Goal: Task Accomplishment & Management: Manage account settings

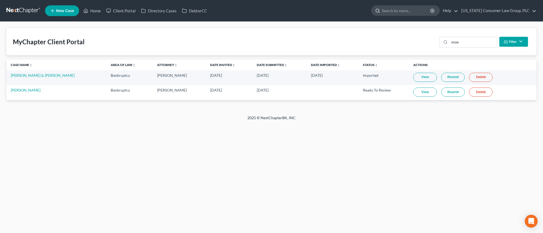
click at [409, 11] on input "search" at bounding box center [406, 11] width 49 height 10
type input "[PERSON_NAME]"
click at [412, 11] on input "bartron" at bounding box center [406, 11] width 49 height 10
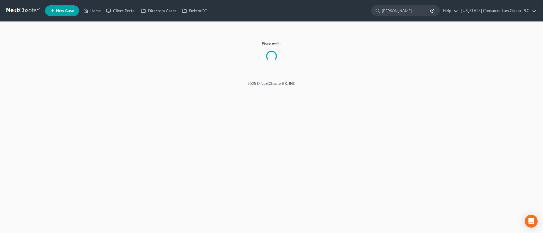
click at [24, 10] on link at bounding box center [23, 11] width 34 height 10
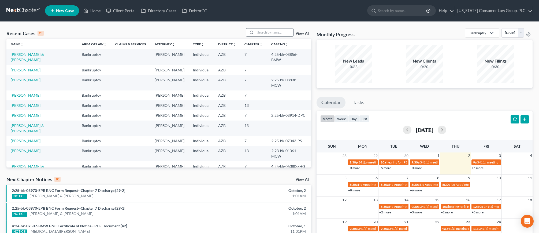
click at [278, 31] on input "search" at bounding box center [275, 32] width 38 height 8
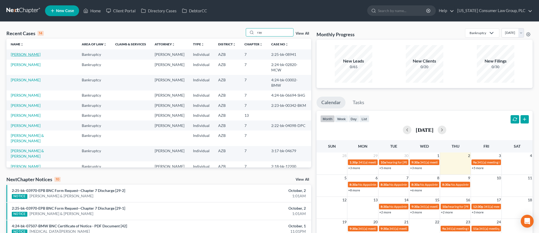
type input "ray"
click at [24, 55] on link "[PERSON_NAME]" at bounding box center [26, 54] width 30 height 5
select select "1"
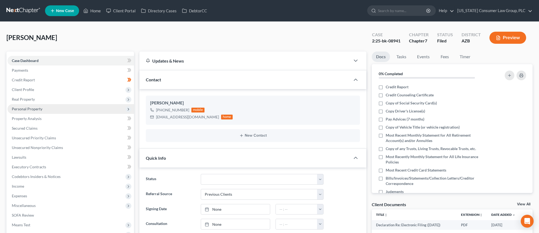
click at [32, 111] on span "Personal Property" at bounding box center [71, 109] width 127 height 10
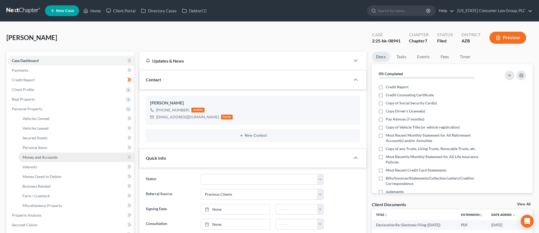
click at [42, 158] on span "Money and Accounts" at bounding box center [40, 157] width 35 height 5
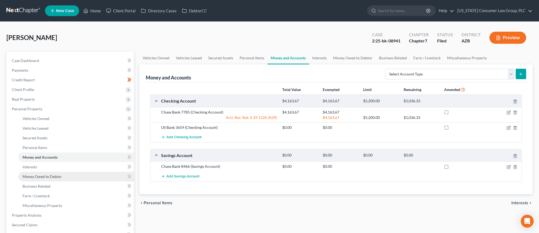
click at [58, 178] on span "Money Owed to Debtor" at bounding box center [42, 176] width 39 height 5
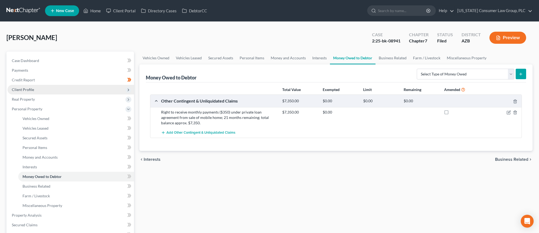
click at [27, 87] on span "Client Profile" at bounding box center [23, 89] width 22 height 5
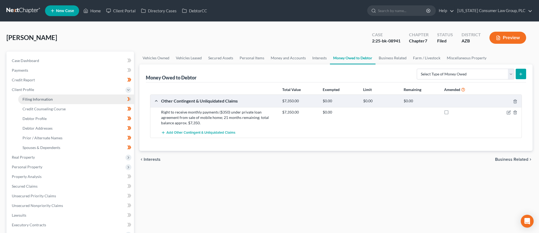
click at [29, 97] on span "Filing Information" at bounding box center [38, 99] width 30 height 5
select select "1"
select select "0"
select select "3"
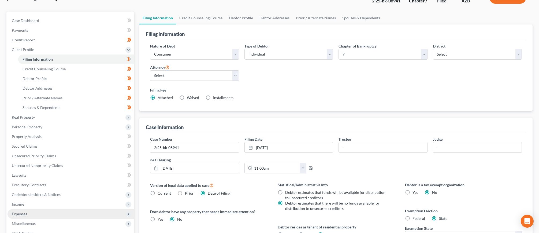
scroll to position [120, 0]
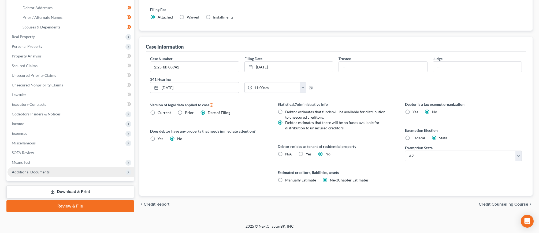
click at [36, 172] on span "Additional Documents" at bounding box center [31, 172] width 38 height 5
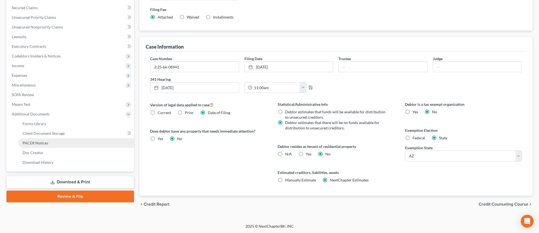
click at [41, 141] on span "PACER Notices" at bounding box center [36, 143] width 26 height 5
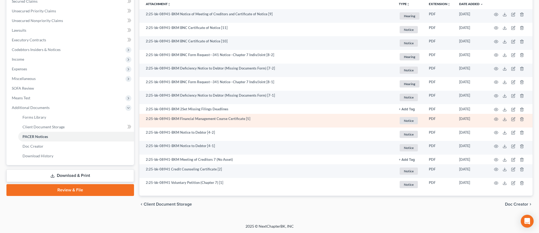
scroll to position [127, 0]
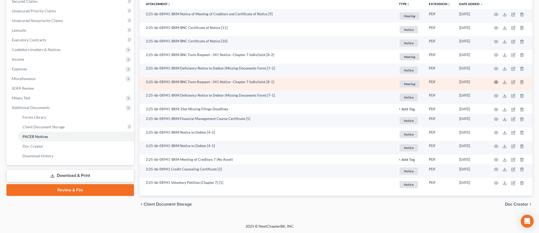
click at [497, 81] on icon "button" at bounding box center [496, 82] width 4 height 4
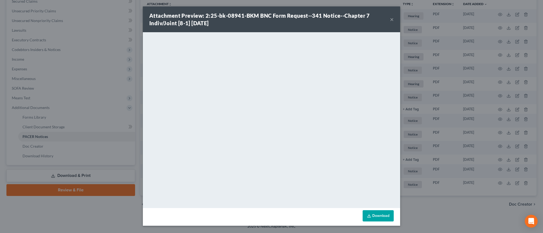
click at [394, 19] on button "×" at bounding box center [392, 19] width 4 height 6
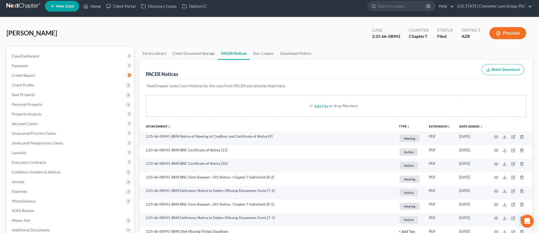
scroll to position [0, 0]
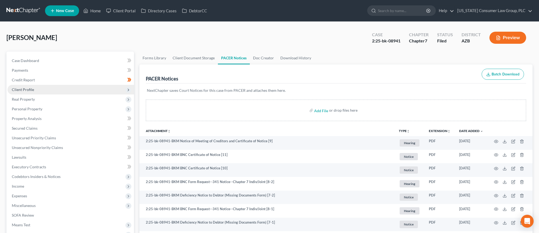
click at [31, 91] on span "Client Profile" at bounding box center [23, 89] width 22 height 5
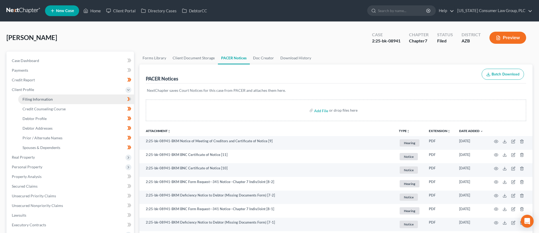
click at [32, 97] on span "Filing Information" at bounding box center [38, 99] width 30 height 5
select select "1"
select select "0"
select select "4"
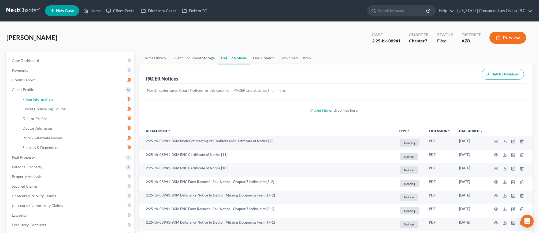
select select "0"
select select "3"
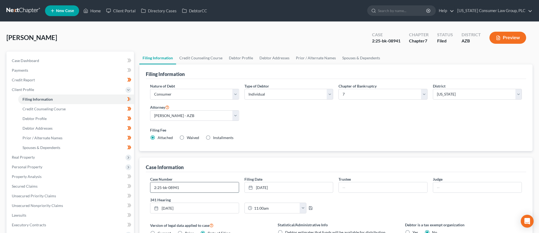
click at [202, 185] on input "2:25-bk-08941" at bounding box center [194, 187] width 89 height 10
type input "2:25-bk-08941-BKM"
type input "Goernitz"
click at [454, 185] on input "text" at bounding box center [478, 187] width 89 height 10
type input "Martin"
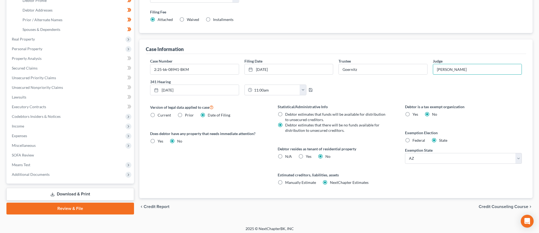
scroll to position [120, 0]
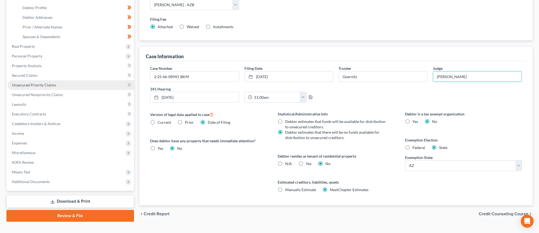
click at [37, 86] on span "Unsecured Priority Claims" at bounding box center [34, 85] width 44 height 5
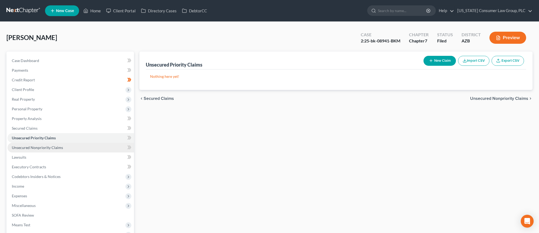
click at [45, 145] on span "Unsecured Nonpriority Claims" at bounding box center [37, 147] width 51 height 5
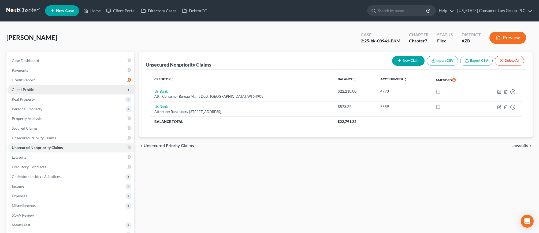
click at [21, 90] on span "Client Profile" at bounding box center [23, 89] width 22 height 5
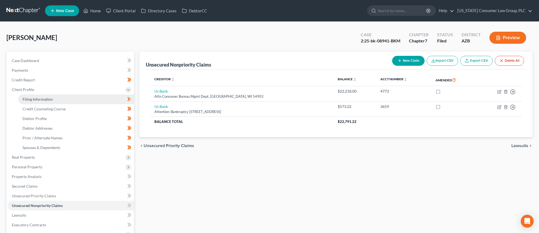
click at [23, 96] on link "Filing Information" at bounding box center [76, 99] width 116 height 10
select select "1"
select select "0"
select select "4"
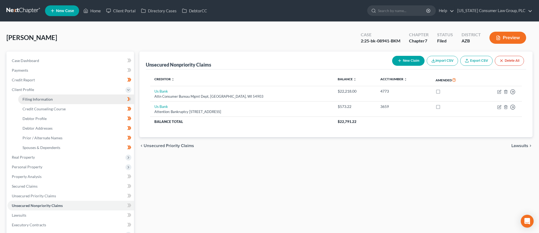
select select "0"
select select "3"
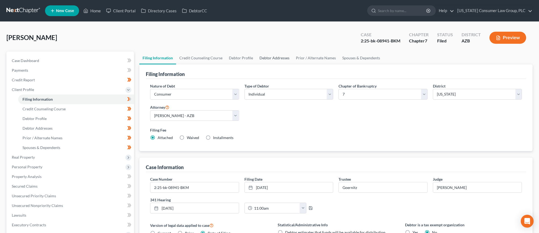
click at [277, 56] on link "Debtor Addresses" at bounding box center [274, 58] width 36 height 13
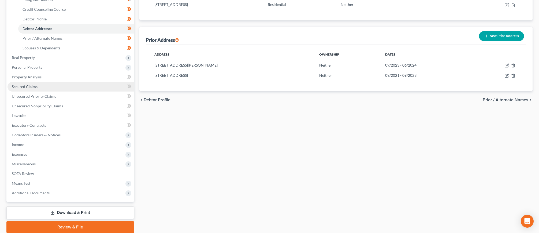
scroll to position [64, 0]
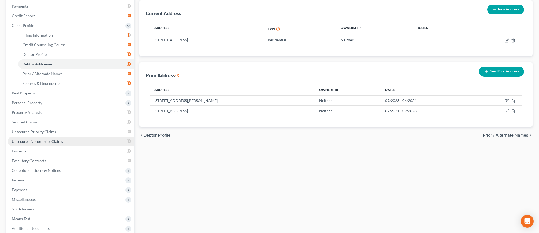
click at [46, 139] on span "Unsecured Nonpriority Claims" at bounding box center [37, 141] width 51 height 5
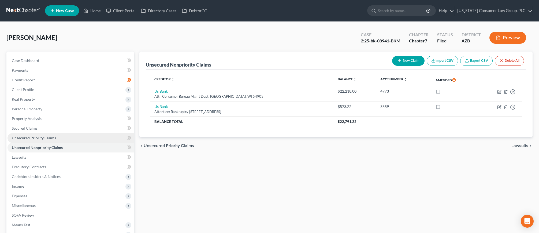
click at [43, 136] on span "Unsecured Priority Claims" at bounding box center [34, 137] width 44 height 5
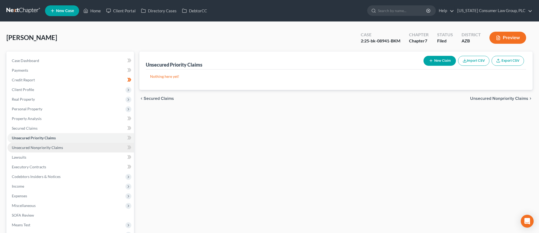
click at [35, 145] on span "Unsecured Nonpriority Claims" at bounding box center [37, 147] width 51 height 5
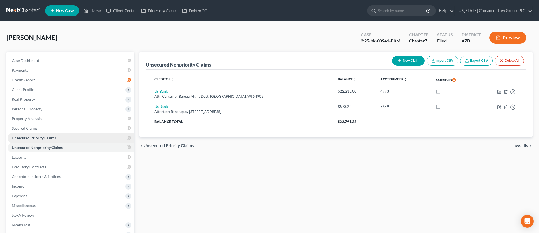
scroll to position [54, 0]
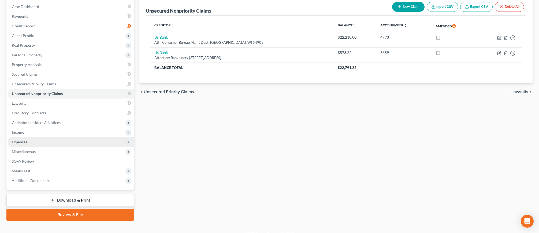
click at [30, 137] on span "Expenses" at bounding box center [71, 142] width 127 height 10
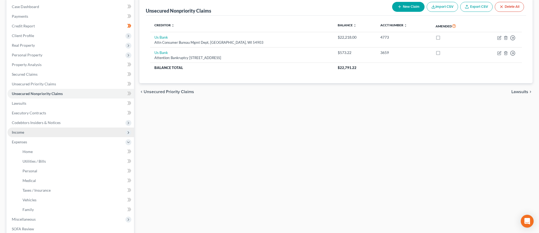
click at [30, 133] on span "Income" at bounding box center [71, 132] width 127 height 10
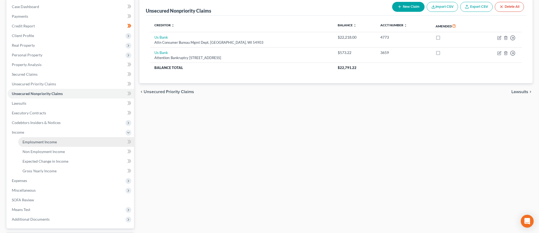
click at [31, 139] on link "Employment Income" at bounding box center [76, 142] width 116 height 10
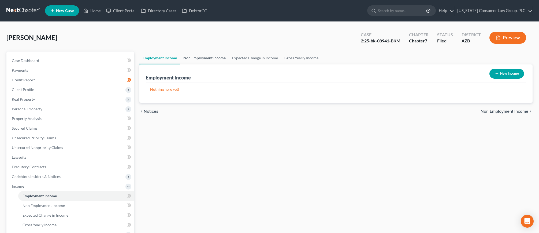
drag, startPoint x: 204, startPoint y: 58, endPoint x: 209, endPoint y: 59, distance: 5.7
click at [204, 58] on link "Non Employment Income" at bounding box center [204, 58] width 49 height 13
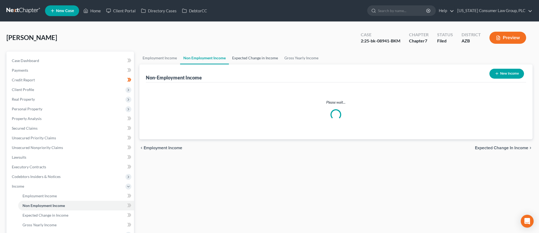
click at [247, 58] on link "Expected Change in Income" at bounding box center [255, 58] width 52 height 13
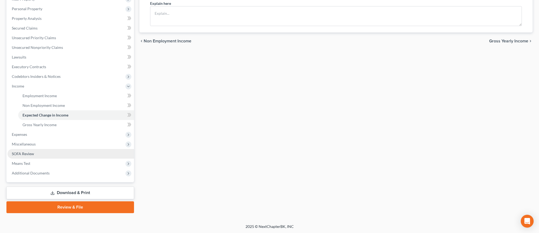
click at [24, 153] on span "SOFA Review" at bounding box center [23, 153] width 22 height 5
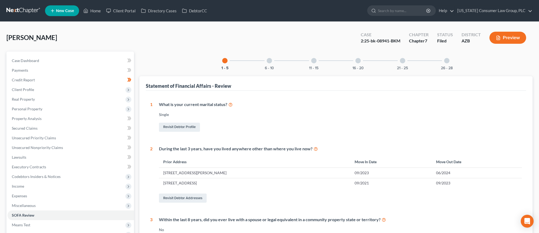
click at [363, 60] on div "16 - 20" at bounding box center [358, 61] width 18 height 18
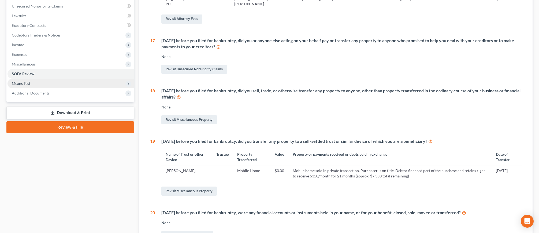
scroll to position [141, 0]
click at [26, 86] on span "Means Test" at bounding box center [71, 84] width 127 height 10
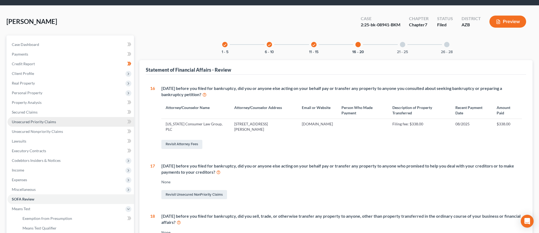
scroll to position [25, 0]
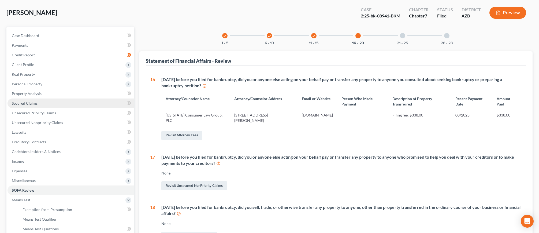
click at [38, 103] on link "Secured Claims" at bounding box center [71, 103] width 127 height 10
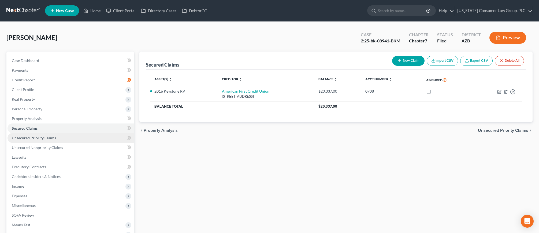
click at [40, 139] on span "Unsecured Priority Claims" at bounding box center [34, 137] width 44 height 5
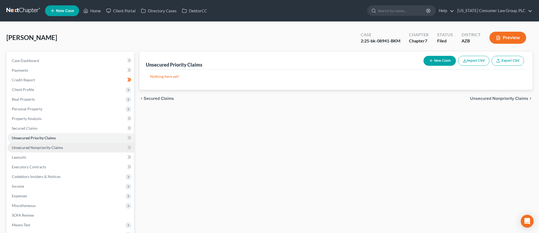
click at [39, 145] on link "Unsecured Nonpriority Claims" at bounding box center [71, 148] width 127 height 10
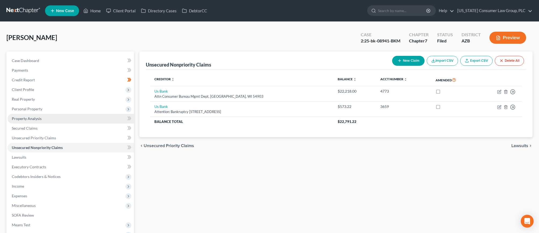
click at [30, 117] on span "Property Analysis" at bounding box center [27, 118] width 30 height 5
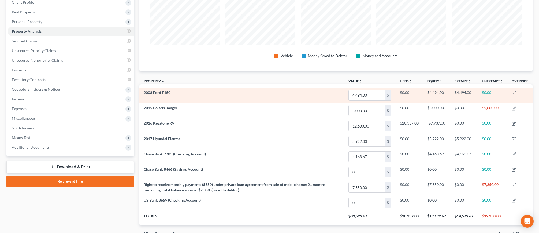
scroll to position [48, 0]
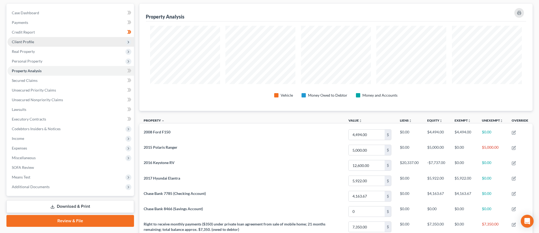
click at [25, 43] on span "Client Profile" at bounding box center [23, 41] width 22 height 5
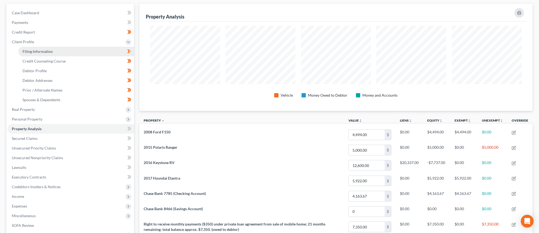
drag, startPoint x: 28, startPoint y: 51, endPoint x: 32, endPoint y: 53, distance: 5.3
click at [28, 51] on span "Filing Information" at bounding box center [38, 51] width 30 height 5
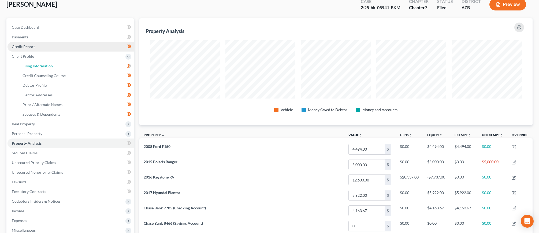
select select "1"
select select "0"
select select "4"
select select "0"
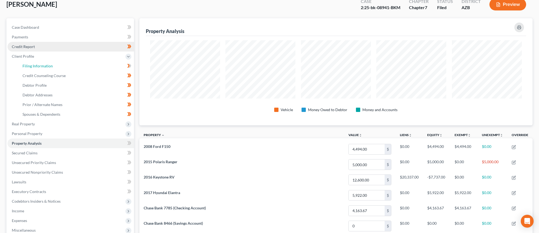
select select "3"
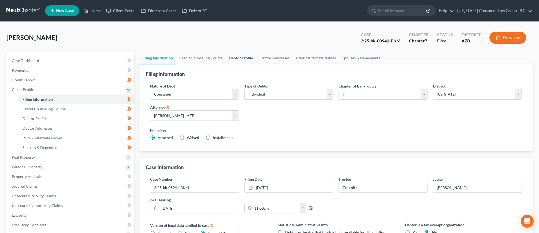
click at [242, 57] on link "Debtor Profile" at bounding box center [241, 58] width 31 height 13
select select "0"
select select "1"
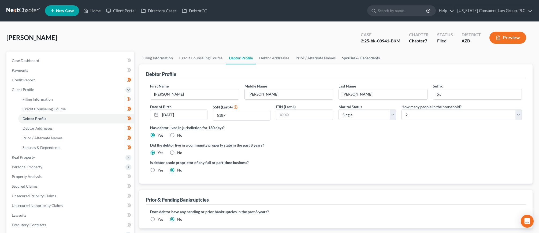
click at [346, 59] on link "Spouses & Dependents" at bounding box center [361, 58] width 44 height 13
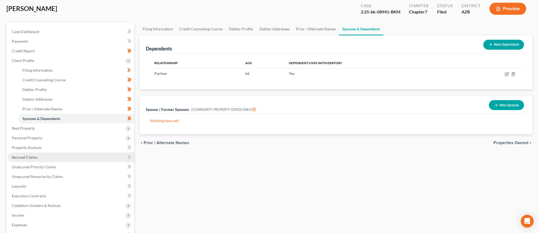
scroll to position [10, 0]
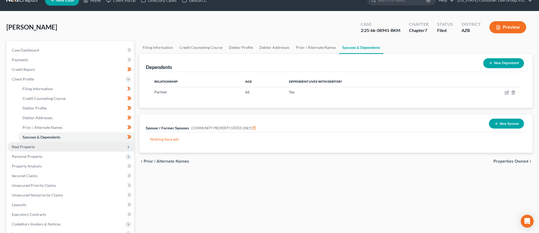
click at [26, 146] on span "Real Property" at bounding box center [23, 146] width 23 height 5
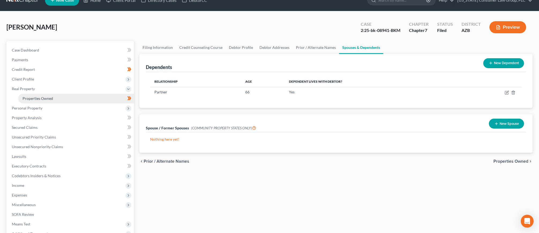
click at [42, 97] on span "Properties Owned" at bounding box center [38, 98] width 31 height 5
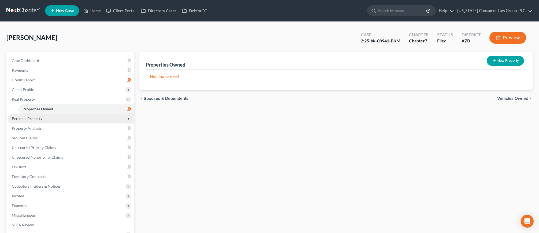
click at [29, 117] on span "Personal Property" at bounding box center [27, 118] width 31 height 5
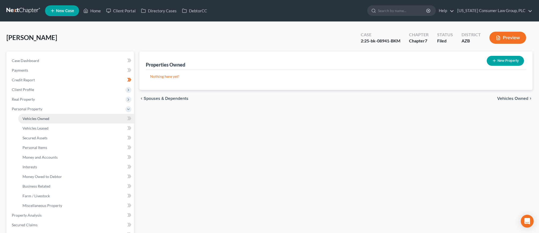
click at [39, 117] on span "Vehicles Owned" at bounding box center [36, 118] width 27 height 5
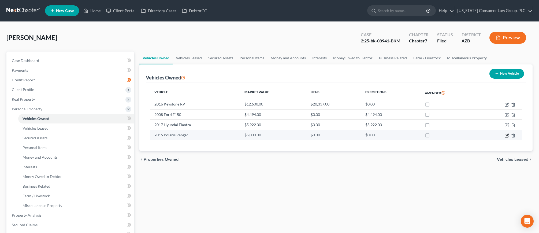
drag, startPoint x: 506, startPoint y: 136, endPoint x: 480, endPoint y: 134, distance: 25.8
click at [506, 136] on icon "button" at bounding box center [507, 135] width 4 height 4
select select "6"
select select "11"
select select "3"
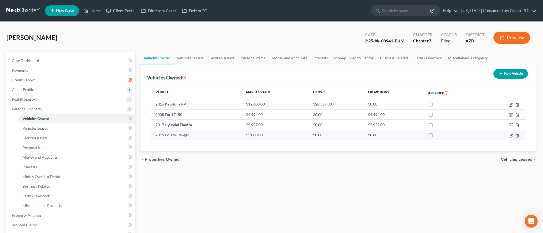
select select "3"
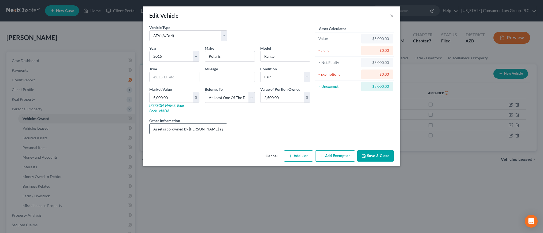
click at [192, 124] on input "Asset is co-owned by Debtor's partner." at bounding box center [189, 129] width 78 height 10
click at [222, 124] on input "Asset is co-owned by Debtor's partner." at bounding box center [189, 129] width 78 height 10
click at [273, 151] on button "Cancel" at bounding box center [272, 156] width 20 height 11
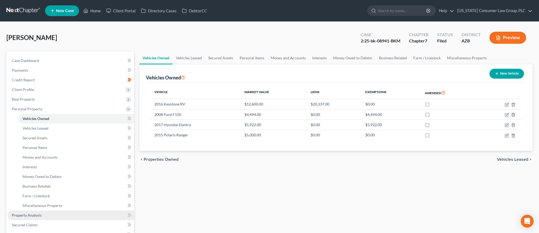
click at [27, 212] on link "Property Analysis" at bounding box center [71, 215] width 127 height 10
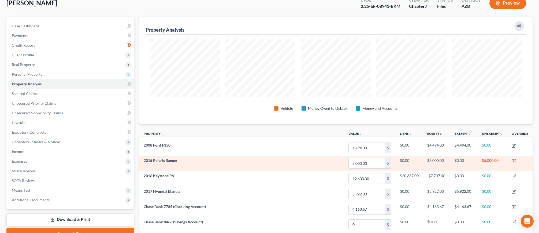
scroll to position [44, 0]
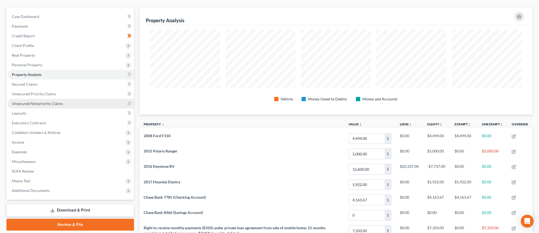
click at [29, 103] on span "Unsecured Nonpriority Claims" at bounding box center [37, 103] width 51 height 5
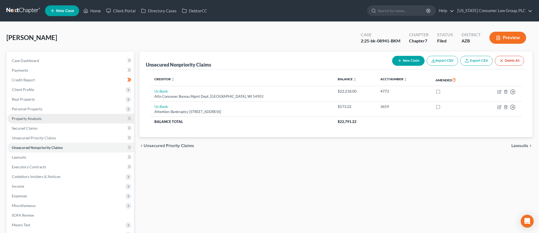
click at [24, 116] on span "Property Analysis" at bounding box center [27, 118] width 30 height 5
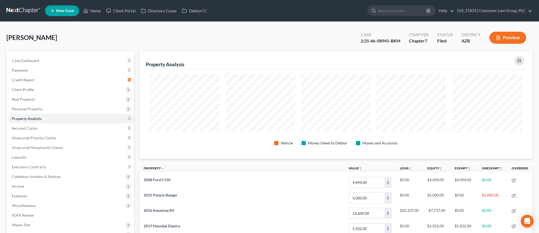
scroll to position [107, 394]
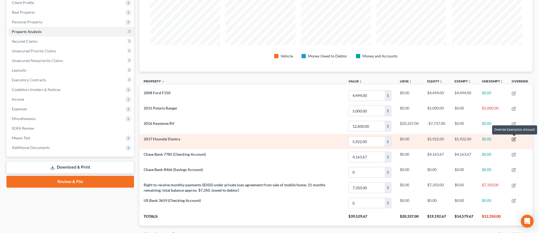
click at [515, 139] on icon "button" at bounding box center [514, 138] width 2 height 2
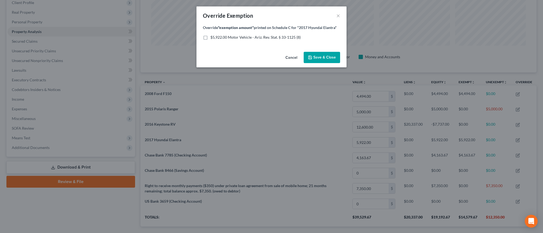
click at [292, 57] on button "Cancel" at bounding box center [291, 57] width 20 height 11
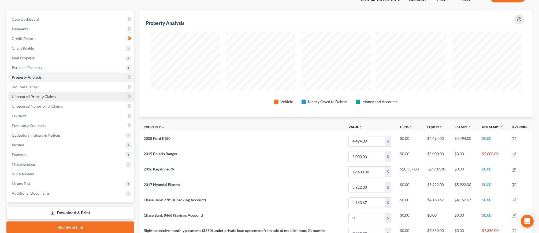
click at [20, 95] on span "Unsecured Priority Claims" at bounding box center [34, 96] width 44 height 5
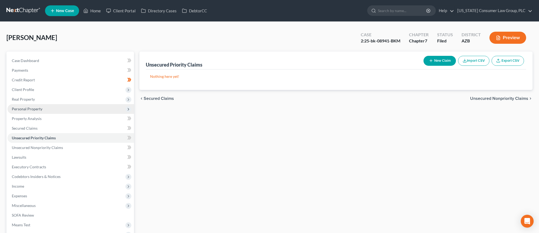
click at [23, 109] on span "Personal Property" at bounding box center [27, 108] width 31 height 5
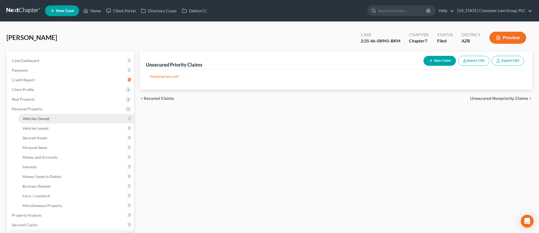
click at [27, 116] on span "Vehicles Owned" at bounding box center [36, 118] width 27 height 5
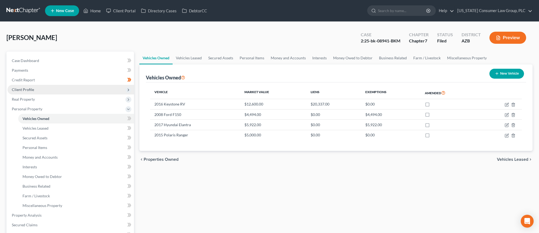
click at [27, 91] on span "Client Profile" at bounding box center [23, 89] width 22 height 5
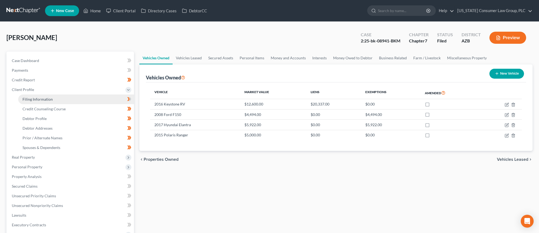
click at [27, 98] on span "Filing Information" at bounding box center [38, 99] width 30 height 5
select select "1"
select select "0"
select select "4"
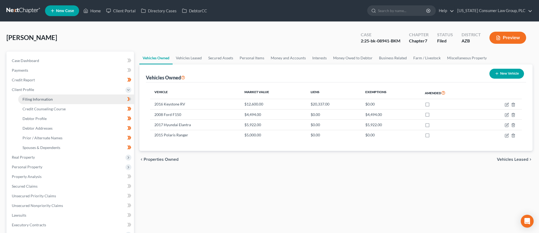
select select "0"
select select "3"
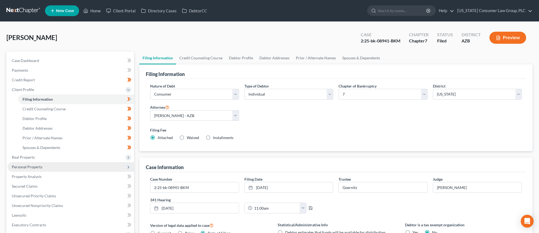
click at [34, 165] on span "Personal Property" at bounding box center [27, 166] width 31 height 5
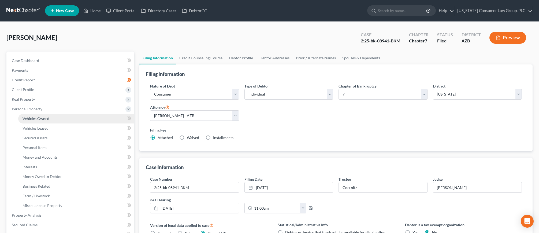
click at [42, 122] on link "Vehicles Owned" at bounding box center [76, 119] width 116 height 10
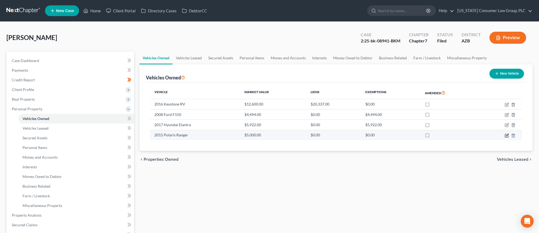
click at [508, 136] on icon "button" at bounding box center [507, 135] width 4 height 4
select select "6"
select select "11"
select select "3"
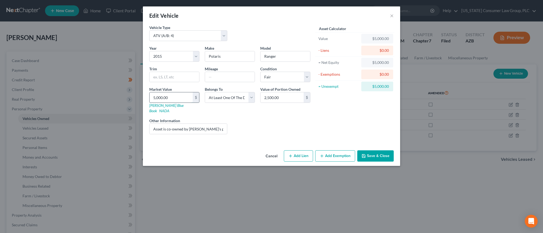
drag, startPoint x: 172, startPoint y: 99, endPoint x: 177, endPoint y: 98, distance: 4.4
click at [177, 98] on input "5,000.00" at bounding box center [171, 97] width 43 height 10
drag, startPoint x: 177, startPoint y: 98, endPoint x: 145, endPoint y: 94, distance: 31.8
click at [145, 94] on div "Vehicle Type Select Automobile (A/B: 3) Truck (A/B: 3) Trailer (A/B: 4) Watercr…" at bounding box center [272, 86] width 258 height 123
type input "4"
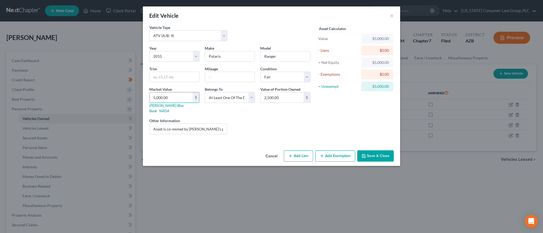
type input "4.00"
type input "40"
type input "40.00"
type input "400"
type input "400.00"
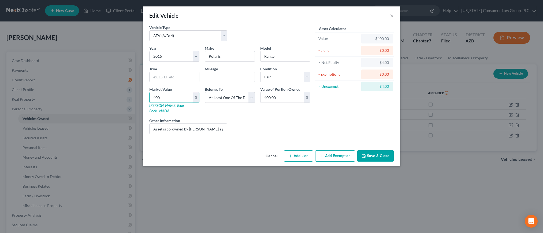
type input "4000"
type input "4,000.00"
type input "4,000"
click at [380, 150] on button "Save & Close" at bounding box center [376, 155] width 36 height 11
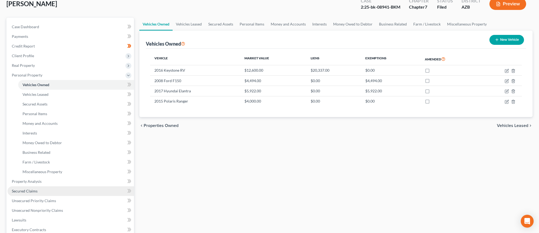
scroll to position [39, 0]
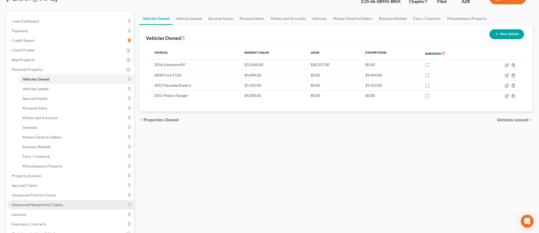
click at [37, 205] on span "Unsecured Nonpriority Claims" at bounding box center [37, 204] width 51 height 5
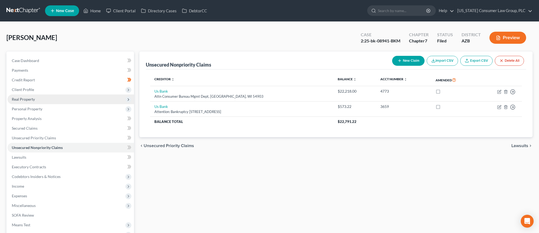
click at [30, 99] on span "Real Property" at bounding box center [23, 99] width 23 height 5
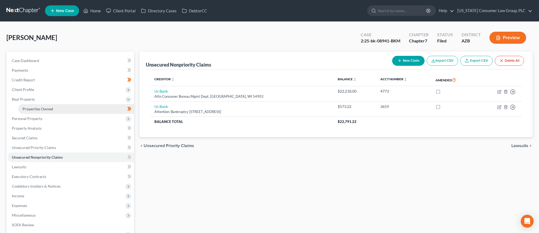
click at [29, 111] on span "Properties Owned" at bounding box center [38, 108] width 31 height 5
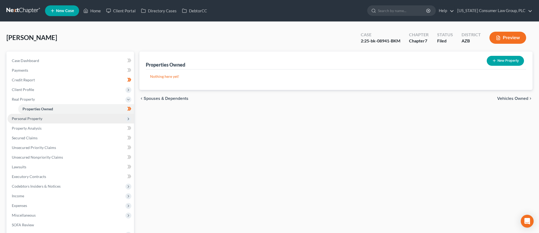
click at [33, 117] on span "Personal Property" at bounding box center [27, 118] width 31 height 5
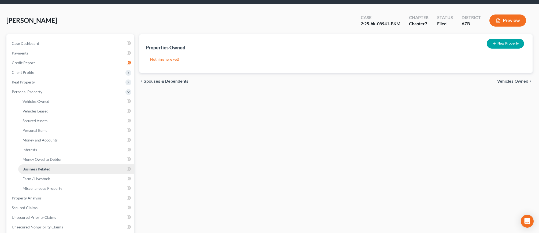
scroll to position [101, 0]
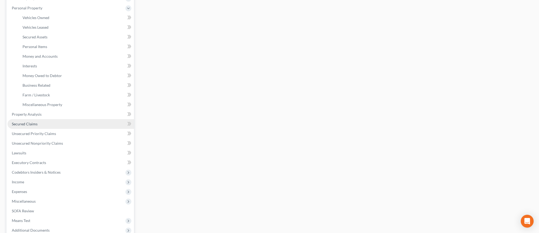
click at [29, 121] on link "Secured Claims" at bounding box center [71, 124] width 127 height 10
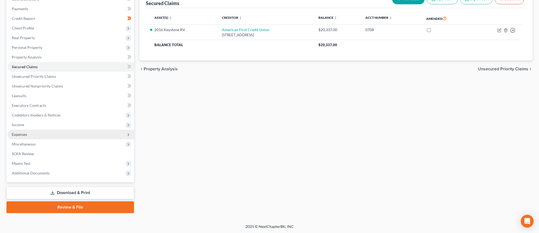
scroll to position [61, 0]
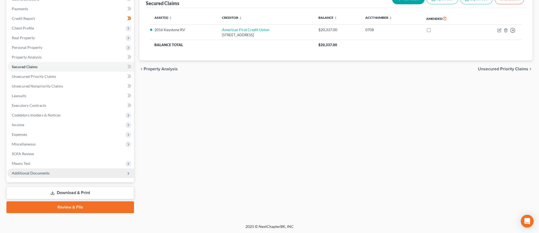
click at [28, 171] on span "Additional Documents" at bounding box center [31, 173] width 38 height 5
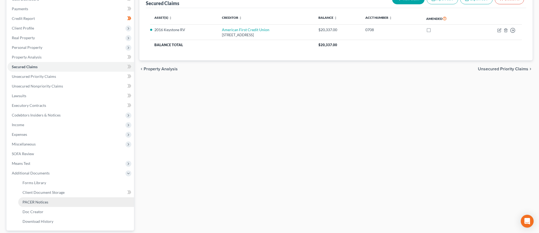
click at [36, 201] on span "PACER Notices" at bounding box center [36, 202] width 26 height 5
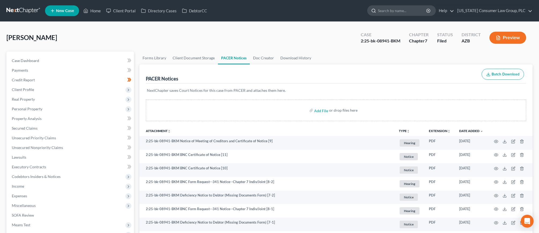
click at [397, 12] on input "search" at bounding box center [402, 11] width 49 height 10
type input "x"
type input "cruz"
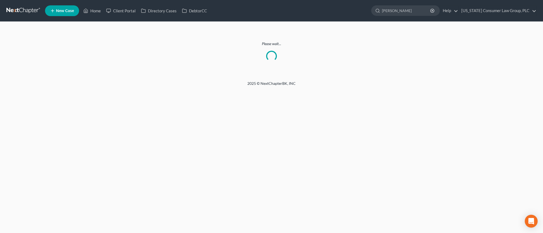
click at [30, 12] on link at bounding box center [23, 11] width 34 height 10
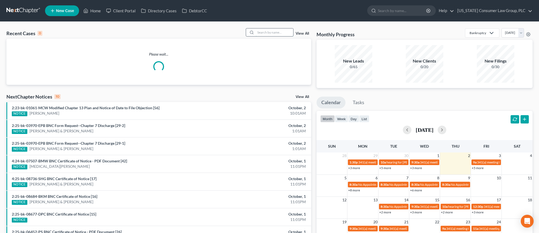
click at [263, 30] on input "search" at bounding box center [275, 32] width 38 height 8
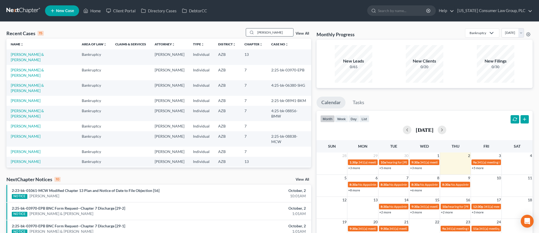
type input "cruz"
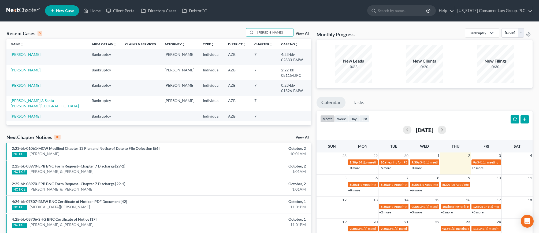
click at [15, 68] on link "[PERSON_NAME]" at bounding box center [26, 70] width 30 height 5
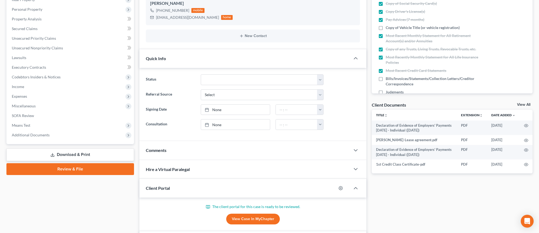
scroll to position [116, 0]
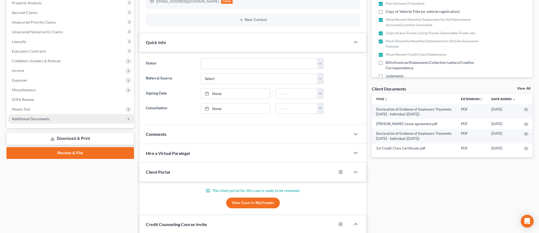
click at [30, 117] on span "Additional Documents" at bounding box center [31, 118] width 38 height 5
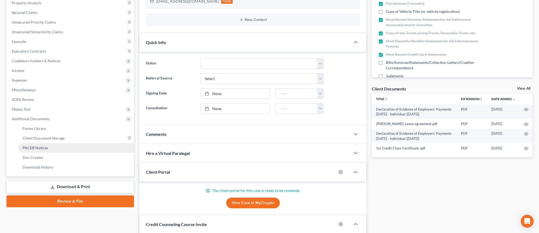
click at [28, 145] on span "PACER Notices" at bounding box center [36, 147] width 26 height 5
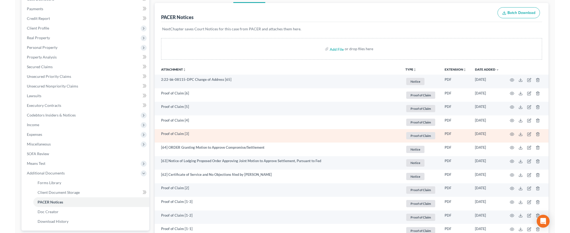
scroll to position [60, 0]
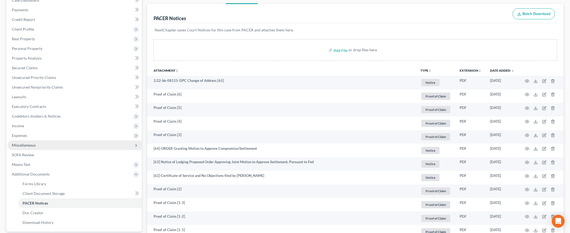
click at [27, 145] on span "Miscellaneous" at bounding box center [24, 145] width 24 height 5
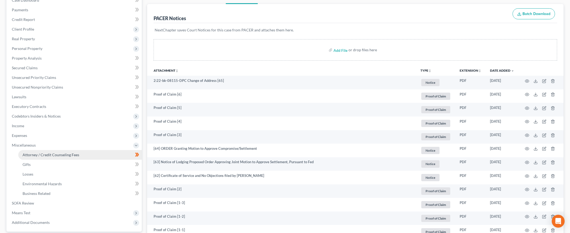
click at [30, 153] on span "Attorney / Credit Counseling Fees" at bounding box center [51, 154] width 57 height 5
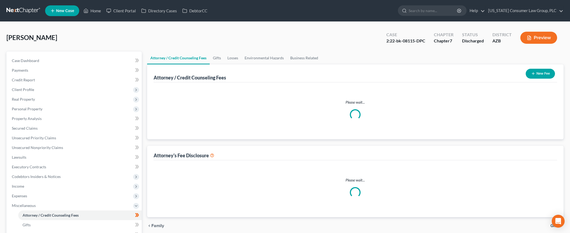
select select "10"
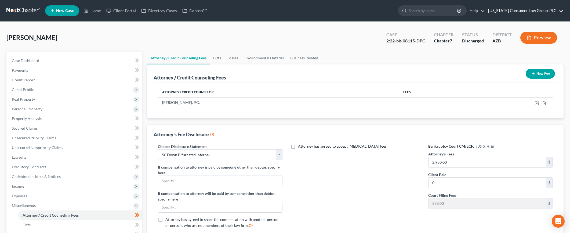
click at [510, 11] on link "[US_STATE] Consumer Law Group, PLC" at bounding box center [524, 11] width 78 height 10
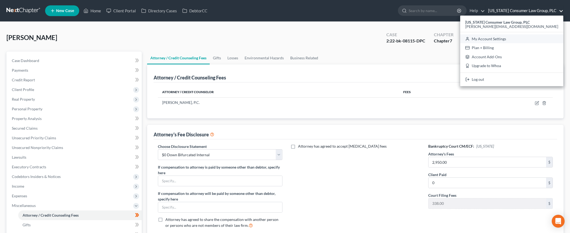
click at [509, 39] on link "My Account Settings" at bounding box center [511, 38] width 103 height 9
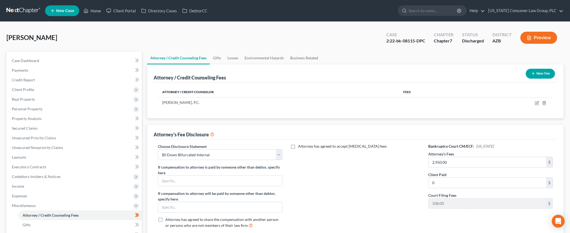
select select "22"
select select "3"
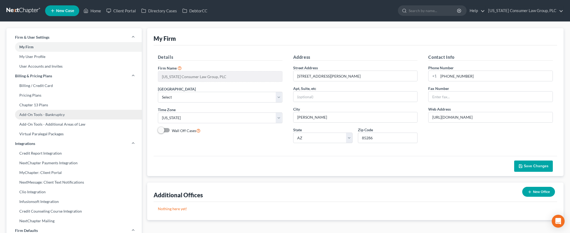
scroll to position [193, 0]
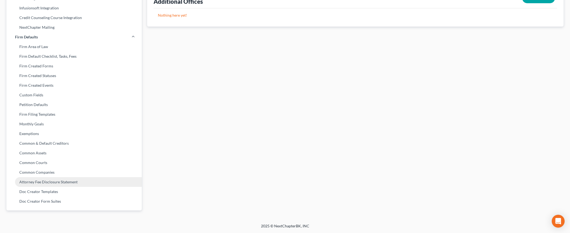
click at [39, 181] on link "Attorney Fee Disclosure Statement" at bounding box center [73, 182] width 135 height 10
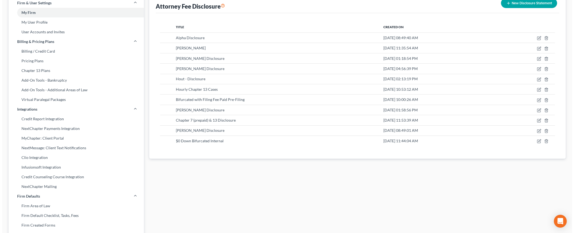
scroll to position [32, 0]
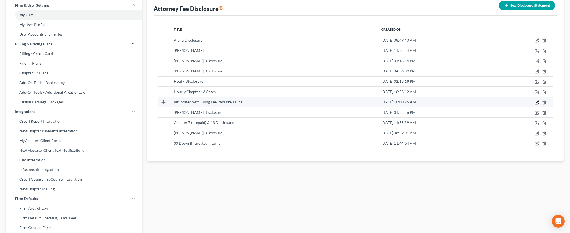
click at [536, 102] on icon "button" at bounding box center [537, 102] width 2 height 2
select select "4"
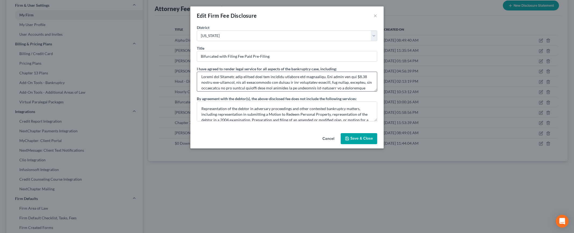
scroll to position [3, 0]
click at [366, 76] on textarea at bounding box center [287, 82] width 180 height 20
type textarea "Debtor and Attorney have entered into two separate attorney fee agreements. The…"
click at [353, 139] on button "Save & Close" at bounding box center [358, 138] width 36 height 11
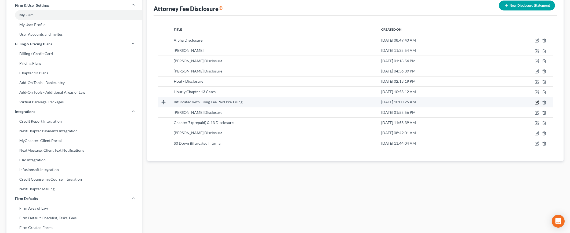
click at [538, 101] on icon "button" at bounding box center [536, 102] width 4 height 4
select select "4"
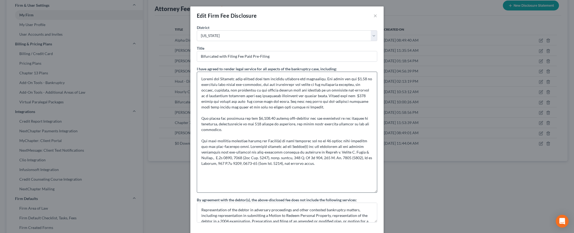
drag, startPoint x: 375, startPoint y: 90, endPoint x: 303, endPoint y: 156, distance: 97.2
click at [345, 192] on textarea at bounding box center [287, 132] width 180 height 121
click at [315, 96] on textarea at bounding box center [287, 132] width 180 height 121
click at [318, 95] on textarea at bounding box center [287, 132] width 180 height 121
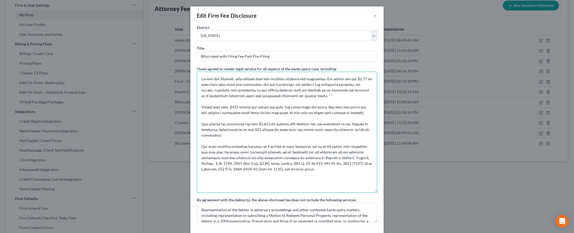
click at [318, 170] on textarea at bounding box center [287, 132] width 180 height 121
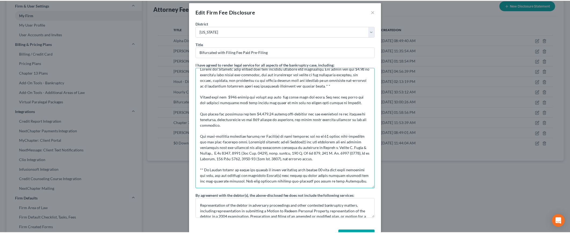
scroll to position [23, 0]
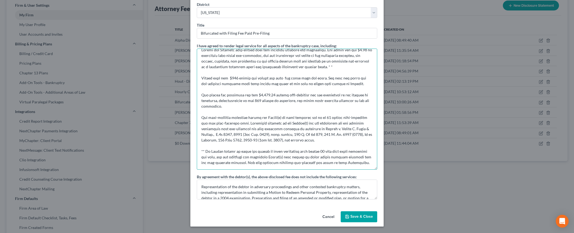
type textarea "Debtor and Attorney have entered into two separate attorney fee agreements. The…"
click at [350, 219] on button "Save & Close" at bounding box center [358, 216] width 36 height 11
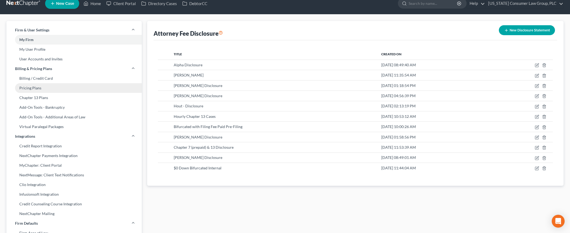
scroll to position [0, 0]
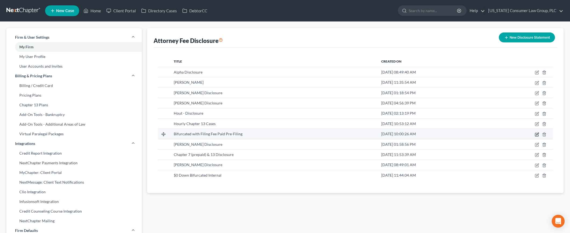
click at [536, 134] on icon "button" at bounding box center [537, 134] width 2 height 2
select select "4"
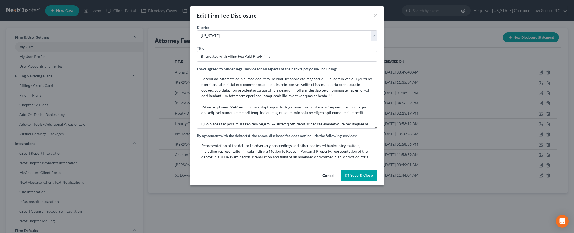
drag, startPoint x: 375, startPoint y: 90, endPoint x: 377, endPoint y: 127, distance: 37.4
click at [377, 127] on div "District Alabama - Middle Alabama - Northern Alabama - Southern Alaska Arizona …" at bounding box center [286, 96] width 193 height 143
click at [363, 176] on button "Save & Close" at bounding box center [358, 175] width 36 height 11
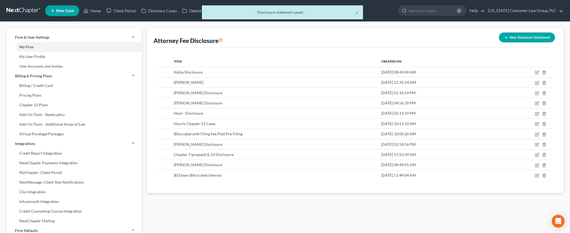
click at [534, 12] on div "× Disclosure statement saved." at bounding box center [282, 13] width 570 height 17
click at [529, 10] on div "× Disclosure statement saved." at bounding box center [282, 13] width 570 height 17
click at [543, 10] on div "× Disclosure statement saved." at bounding box center [282, 13] width 570 height 17
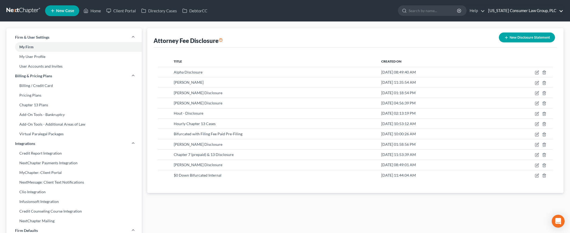
click at [543, 11] on link "[US_STATE] Consumer Law Group, PLC" at bounding box center [524, 11] width 78 height 10
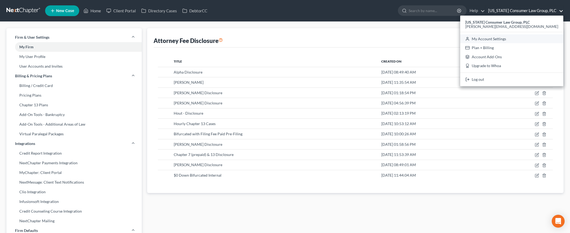
click at [516, 39] on link "My Account Settings" at bounding box center [511, 38] width 103 height 9
select select "4"
select select "22"
select select "3"
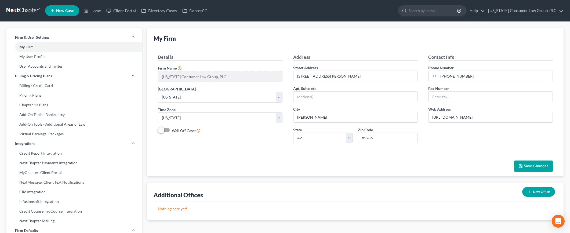
click at [18, 13] on link at bounding box center [23, 11] width 34 height 10
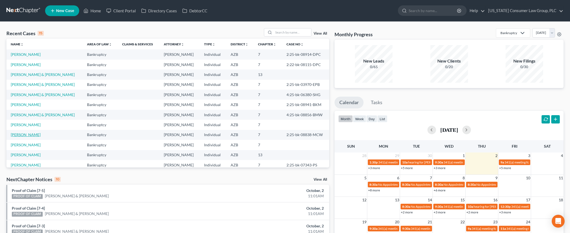
click at [22, 134] on link "Jacobson, Donald" at bounding box center [26, 134] width 30 height 5
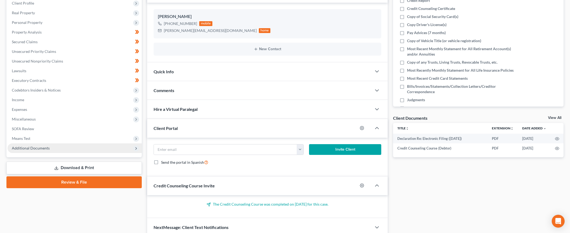
scroll to position [101, 0]
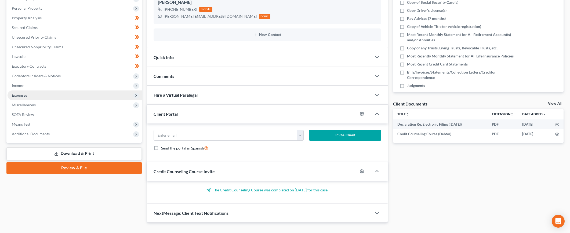
click at [27, 97] on span "Expenses" at bounding box center [19, 95] width 15 height 5
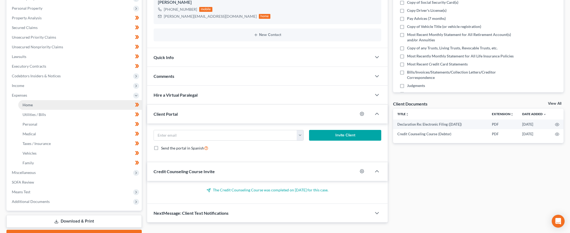
drag, startPoint x: 27, startPoint y: 103, endPoint x: 33, endPoint y: 104, distance: 5.9
click at [27, 104] on span "Home" at bounding box center [28, 104] width 10 height 5
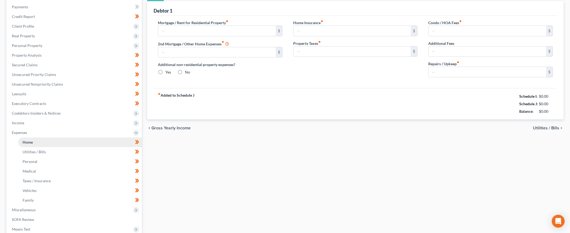
type input "1,350.00"
type input "0.00"
radio input "true"
type input "0.00"
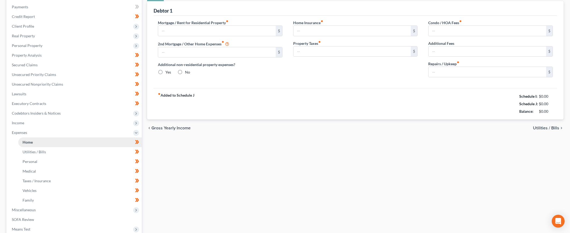
type input "0.00"
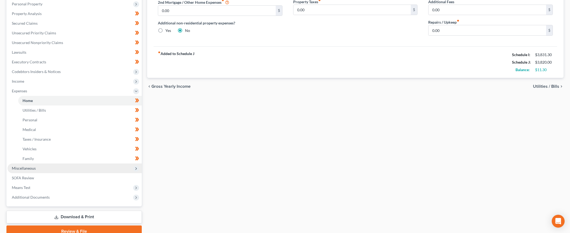
scroll to position [108, 0]
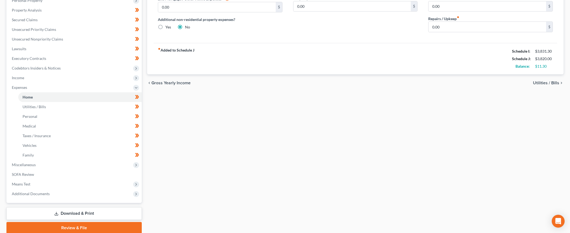
drag, startPoint x: 27, startPoint y: 163, endPoint x: 30, endPoint y: 168, distance: 5.2
click at [27, 163] on span "Miscellaneous" at bounding box center [24, 164] width 24 height 5
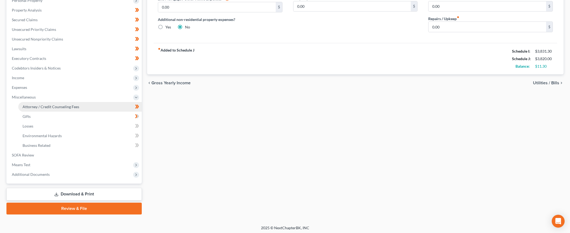
click at [79, 107] on link "Attorney / Credit Counseling Fees" at bounding box center [79, 107] width 123 height 10
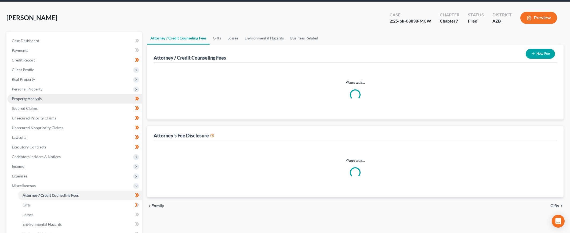
select select "6"
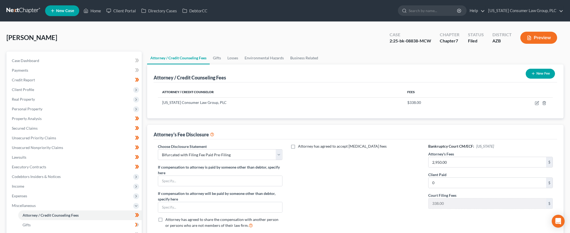
click at [543, 37] on button "Preview" at bounding box center [538, 38] width 37 height 12
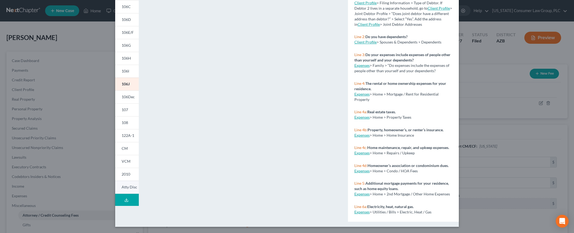
click at [125, 184] on link "Atty Disc" at bounding box center [127, 187] width 24 height 13
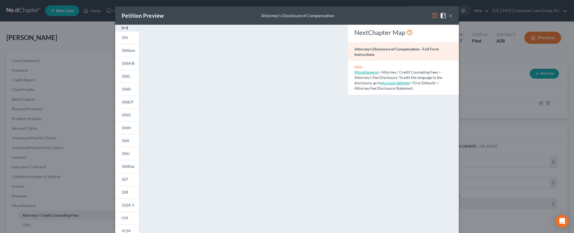
click at [448, 16] on button "×" at bounding box center [450, 15] width 4 height 6
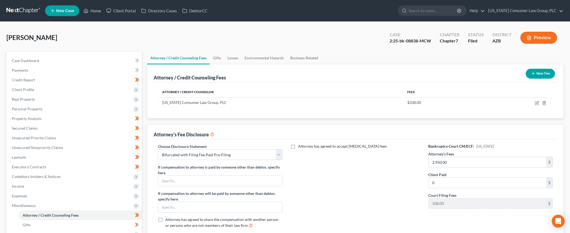
click at [20, 13] on link at bounding box center [23, 11] width 34 height 10
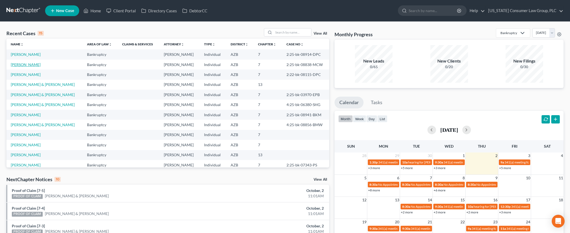
click at [19, 66] on link "[PERSON_NAME]" at bounding box center [26, 64] width 30 height 5
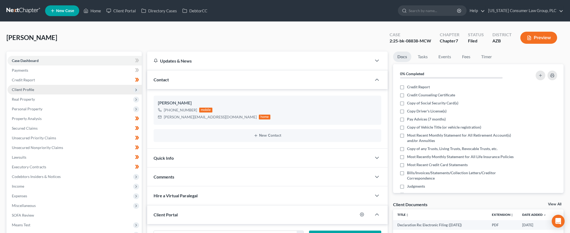
click at [25, 89] on span "Client Profile" at bounding box center [23, 89] width 22 height 5
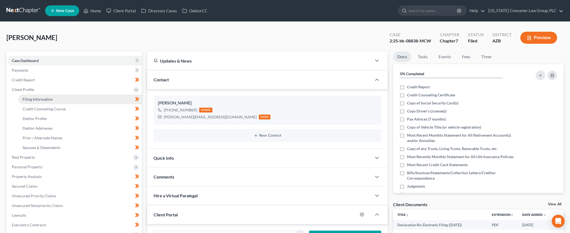
drag, startPoint x: 38, startPoint y: 99, endPoint x: 42, endPoint y: 100, distance: 4.0
click at [38, 99] on span "Filing Information" at bounding box center [38, 99] width 30 height 5
select select "1"
select select "0"
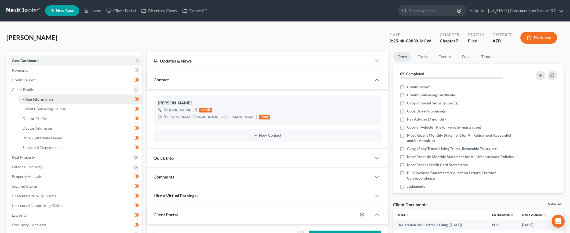
select select "3"
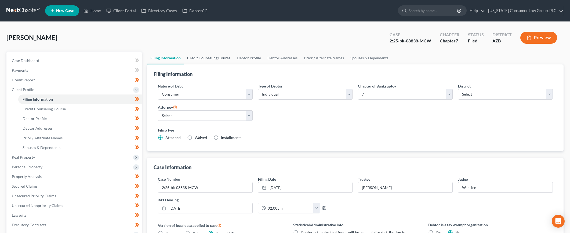
click at [209, 58] on link "Credit Counseling Course" at bounding box center [209, 58] width 50 height 13
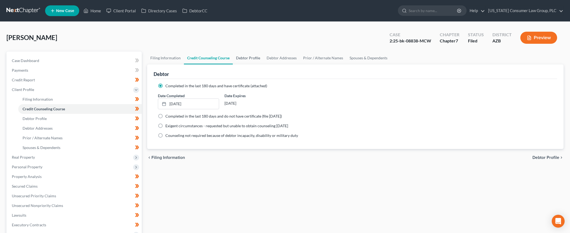
click at [248, 61] on link "Debtor Profile" at bounding box center [248, 58] width 31 height 13
select select "0"
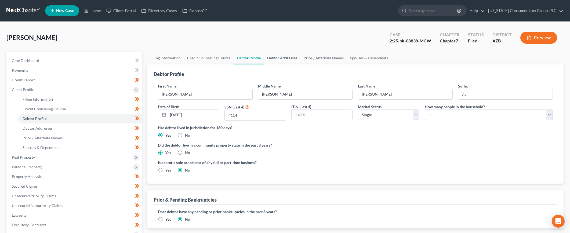
click at [273, 57] on link "Debtor Addresses" at bounding box center [282, 58] width 36 height 13
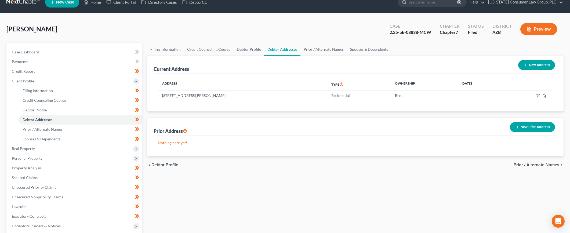
scroll to position [11, 0]
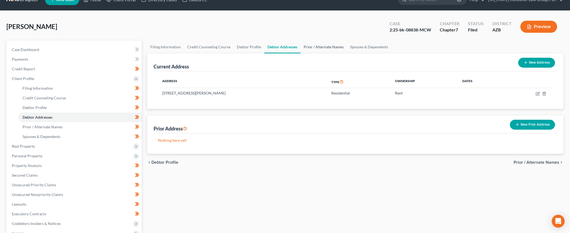
click at [315, 50] on link "Prior / Alternate Names" at bounding box center [323, 47] width 46 height 13
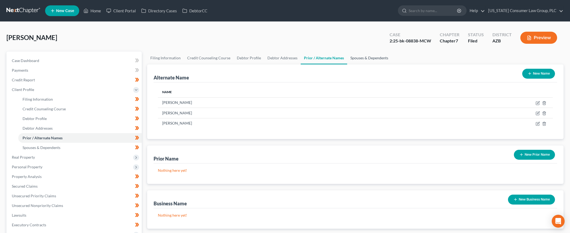
click at [362, 58] on link "Spouses & Dependents" at bounding box center [369, 58] width 44 height 13
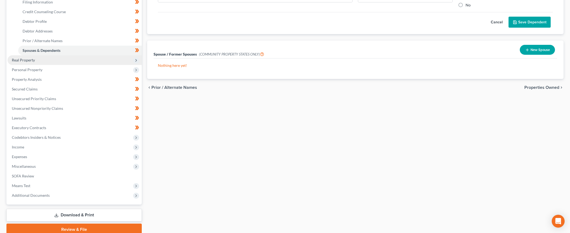
click at [35, 61] on span "Real Property" at bounding box center [75, 60] width 134 height 10
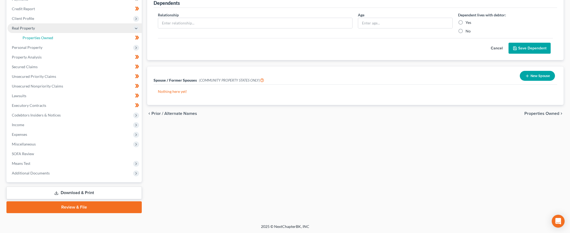
drag, startPoint x: 42, startPoint y: 37, endPoint x: 45, endPoint y: 40, distance: 4.2
click at [42, 38] on span "Properties Owned" at bounding box center [38, 37] width 31 height 5
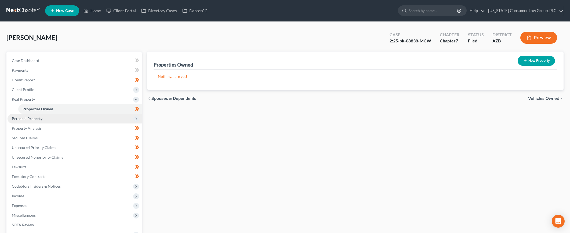
click at [40, 119] on span "Personal Property" at bounding box center [27, 118] width 31 height 5
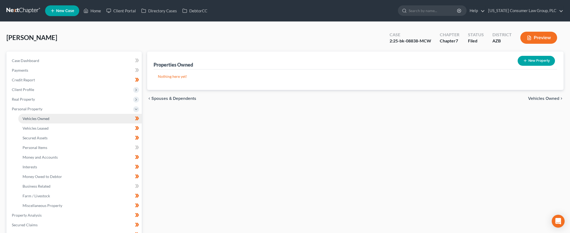
click at [43, 122] on link "Vehicles Owned" at bounding box center [79, 119] width 123 height 10
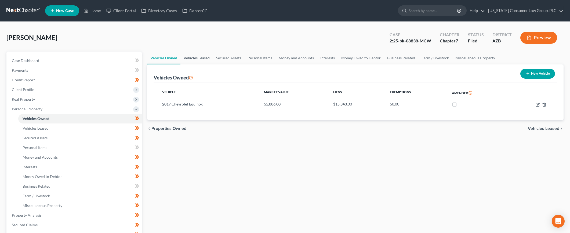
click at [189, 54] on link "Vehicles Leased" at bounding box center [196, 58] width 32 height 13
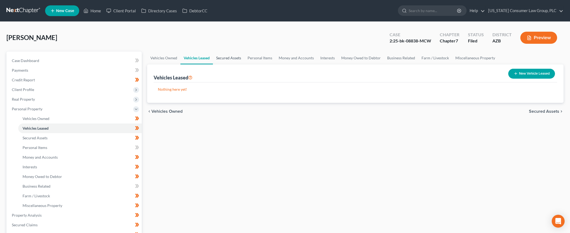
click at [232, 57] on link "Secured Assets" at bounding box center [228, 58] width 31 height 13
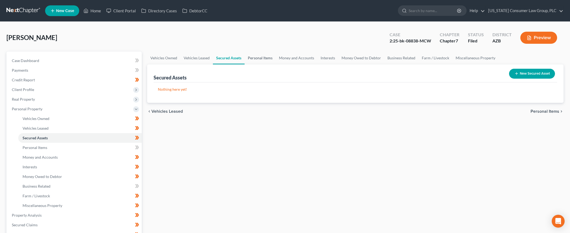
click at [265, 58] on link "Personal Items" at bounding box center [259, 58] width 31 height 13
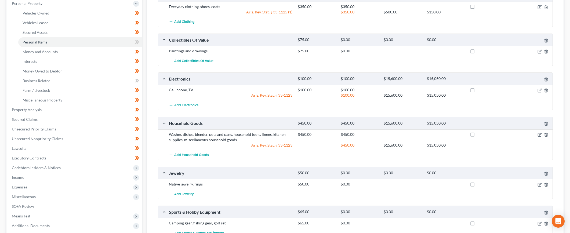
scroll to position [140, 0]
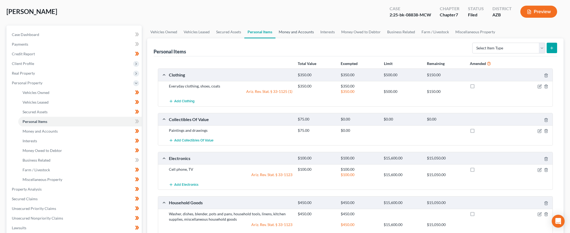
click at [292, 36] on link "Money and Accounts" at bounding box center [296, 31] width 42 height 13
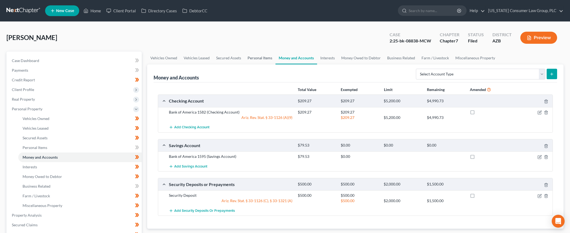
click at [262, 55] on link "Personal Items" at bounding box center [259, 58] width 31 height 13
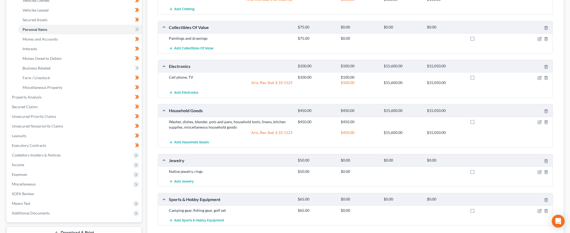
scroll to position [161, 0]
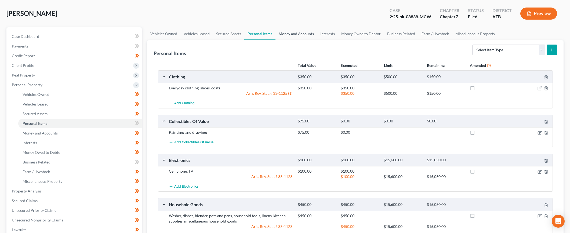
click at [293, 34] on link "Money and Accounts" at bounding box center [296, 33] width 42 height 13
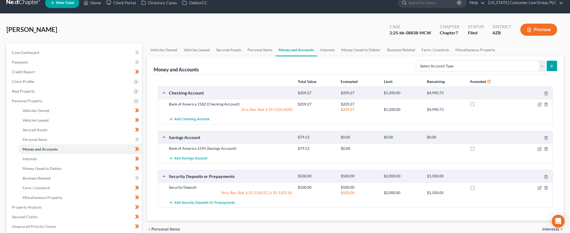
scroll to position [10, 0]
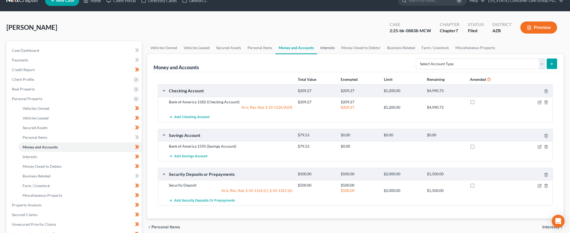
click at [329, 51] on link "Interests" at bounding box center [327, 47] width 21 height 13
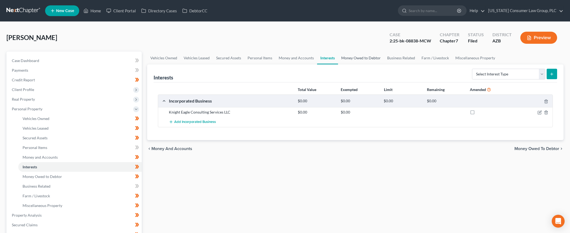
click at [353, 59] on link "Money Owed to Debtor" at bounding box center [361, 58] width 46 height 13
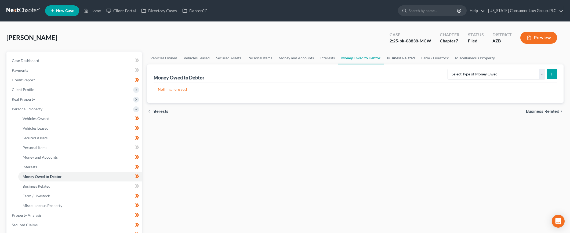
click at [397, 59] on link "Business Related" at bounding box center [400, 58] width 34 height 13
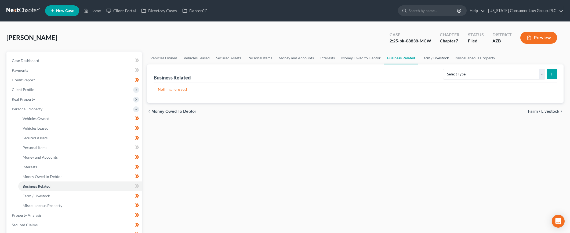
click at [436, 59] on link "Farm / Livestock" at bounding box center [435, 58] width 34 height 13
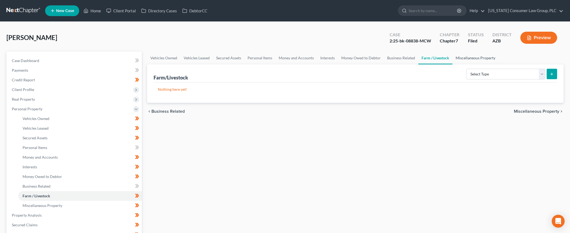
click at [463, 59] on link "Miscellaneous Property" at bounding box center [475, 58] width 46 height 13
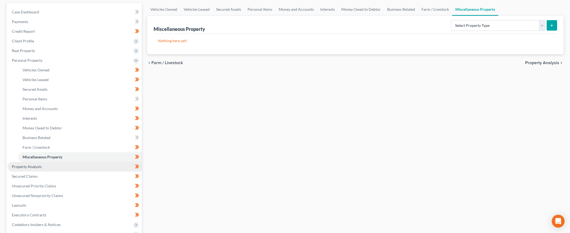
click at [31, 165] on span "Property Analysis" at bounding box center [27, 166] width 30 height 5
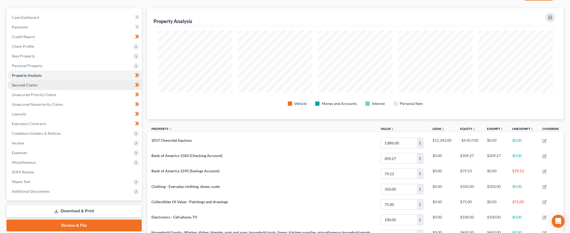
click at [31, 86] on span "Secured Claims" at bounding box center [25, 85] width 26 height 5
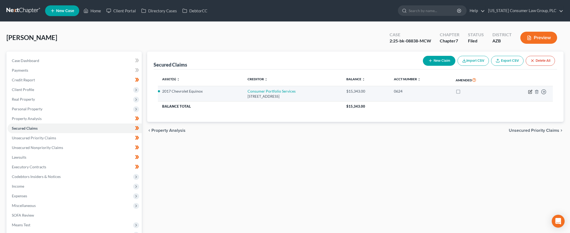
click at [530, 91] on icon "button" at bounding box center [530, 92] width 4 height 4
select select "4"
select select "0"
select select "2"
select select "0"
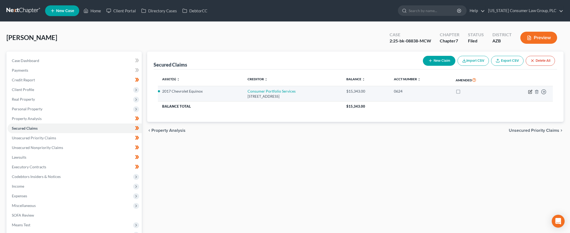
select select "0"
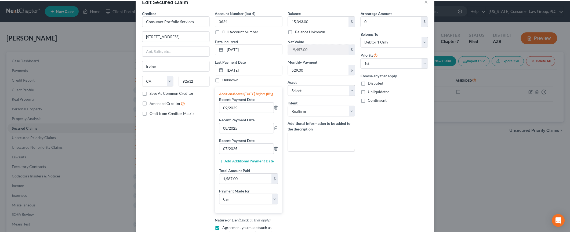
scroll to position [91, 0]
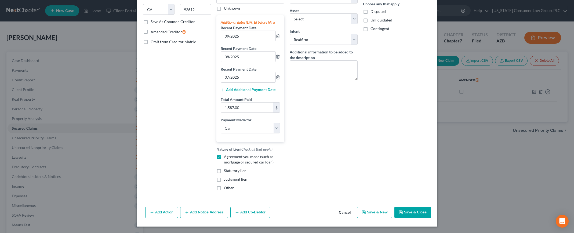
click at [407, 215] on button "Save & Close" at bounding box center [412, 212] width 36 height 11
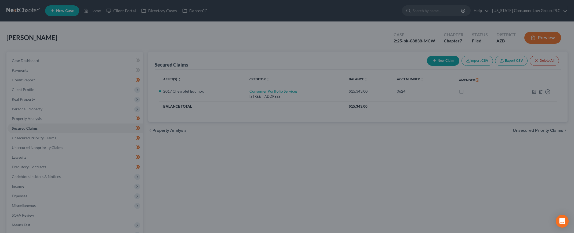
select select "2"
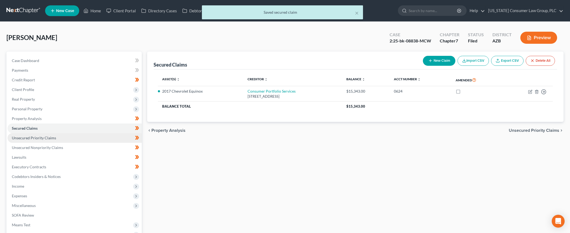
click at [23, 135] on link "Unsecured Priority Claims" at bounding box center [75, 138] width 134 height 10
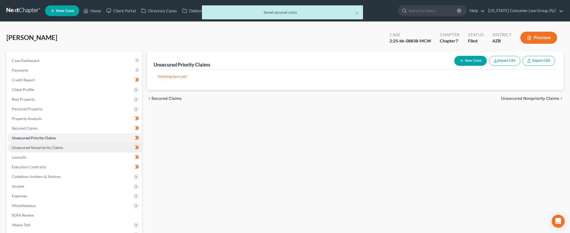
click at [36, 143] on link "Unsecured Nonpriority Claims" at bounding box center [75, 148] width 134 height 10
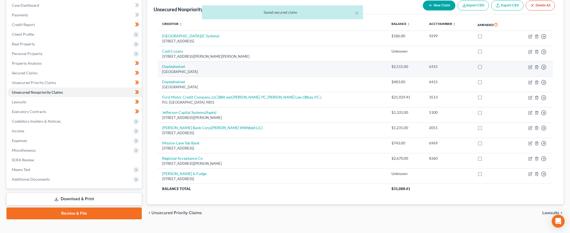
scroll to position [64, 0]
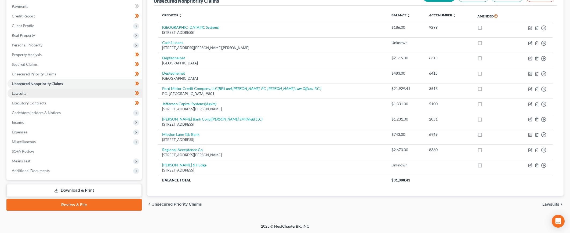
click at [23, 93] on span "Lawsuits" at bounding box center [19, 93] width 14 height 5
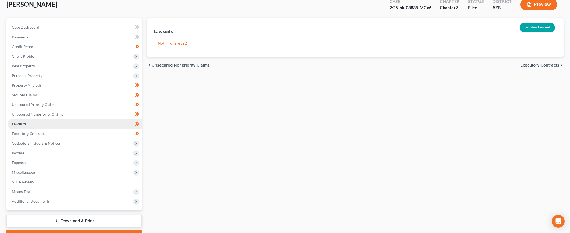
scroll to position [35, 0]
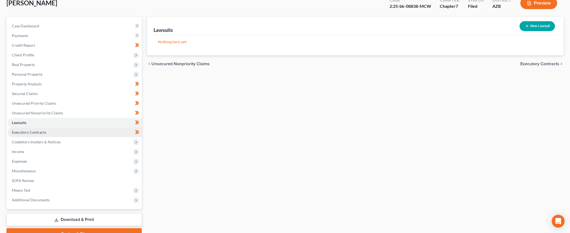
click at [23, 130] on span "Executory Contracts" at bounding box center [29, 132] width 34 height 5
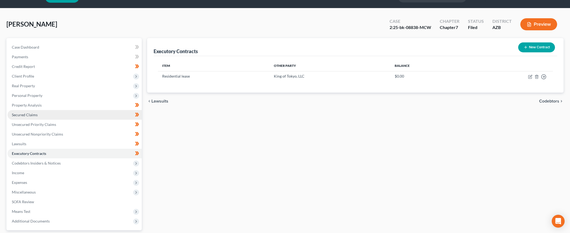
scroll to position [61, 0]
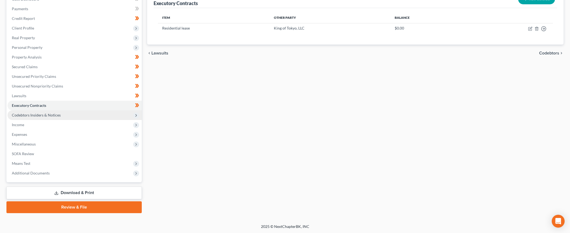
click at [34, 114] on span "Codebtors Insiders & Notices" at bounding box center [36, 115] width 49 height 5
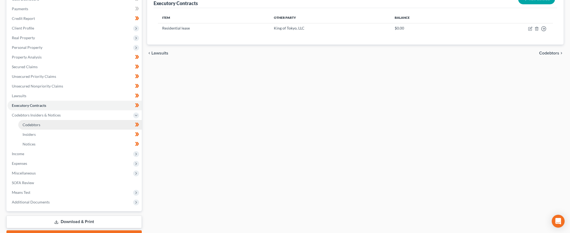
click at [41, 125] on link "Codebtors" at bounding box center [79, 125] width 123 height 10
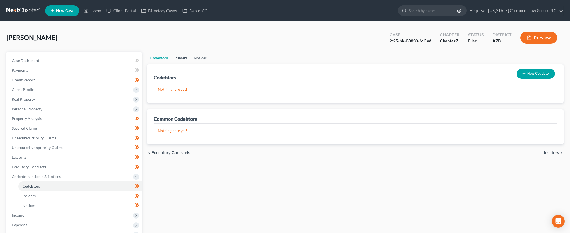
click at [180, 58] on link "Insiders" at bounding box center [181, 58] width 20 height 13
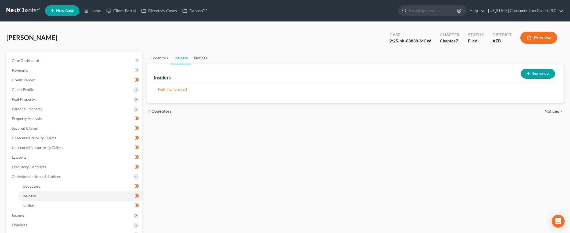
click at [204, 58] on link "Notices" at bounding box center [200, 58] width 19 height 13
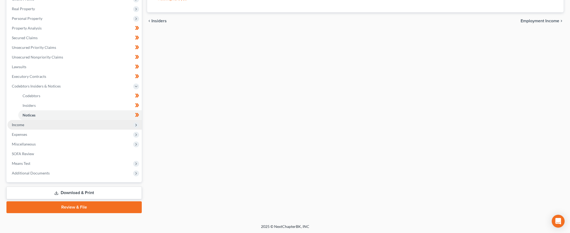
click at [28, 122] on span "Income" at bounding box center [75, 125] width 134 height 10
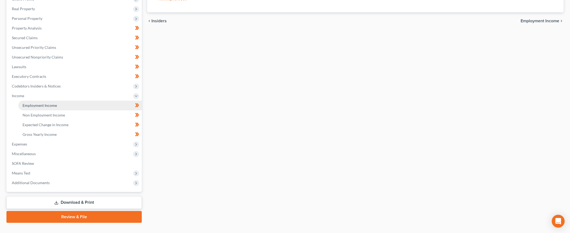
click at [41, 105] on span "Employment Income" at bounding box center [40, 105] width 34 height 5
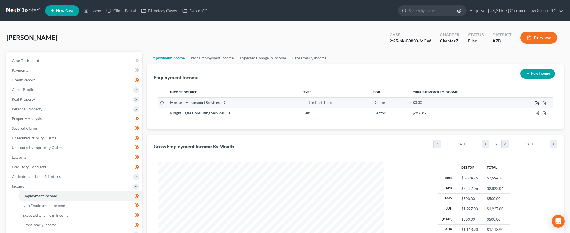
click at [538, 102] on icon "button" at bounding box center [536, 103] width 4 height 4
select select "0"
select select "3"
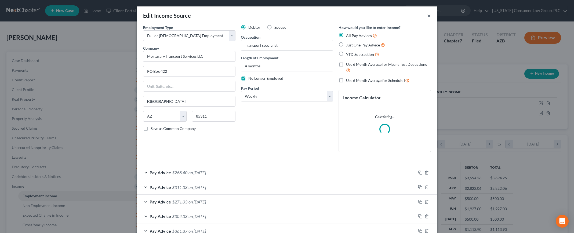
click at [427, 16] on button "×" at bounding box center [429, 15] width 4 height 6
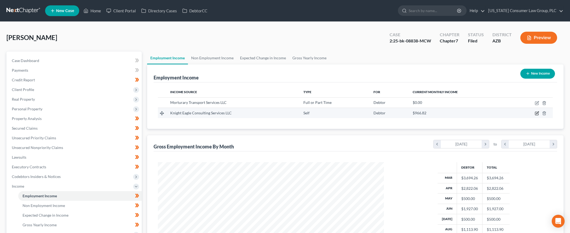
click at [535, 113] on icon "button" at bounding box center [536, 113] width 4 height 4
select select "1"
select select "3"
select select "0"
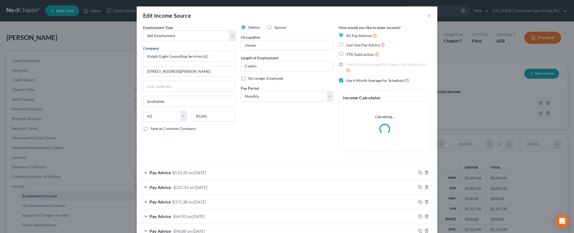
click at [429, 15] on div "Edit Income Source ×" at bounding box center [287, 15] width 300 height 18
click at [428, 16] on button "×" at bounding box center [429, 15] width 4 height 6
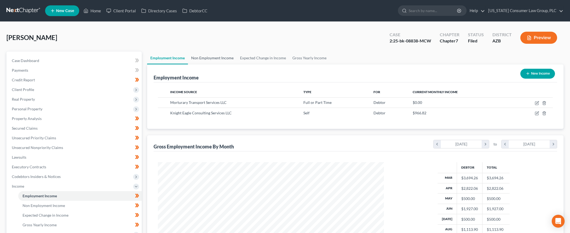
click at [219, 58] on link "Non Employment Income" at bounding box center [212, 58] width 49 height 13
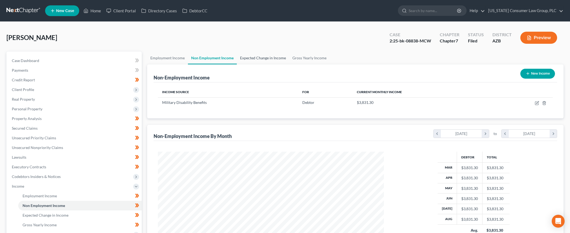
click at [254, 58] on link "Expected Change in Income" at bounding box center [263, 58] width 52 height 13
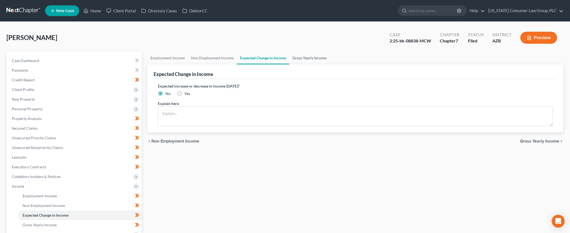
click at [306, 58] on link "Gross Yearly Income" at bounding box center [309, 58] width 41 height 13
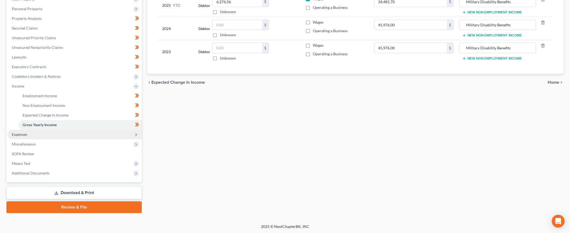
click at [49, 135] on span "Expenses" at bounding box center [75, 135] width 134 height 10
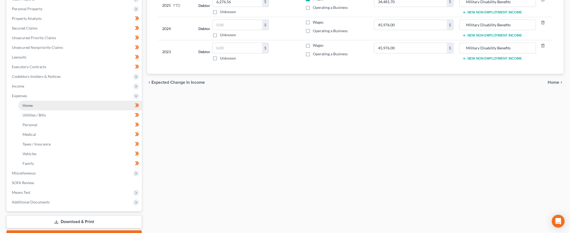
click at [46, 104] on link "Home" at bounding box center [79, 106] width 123 height 10
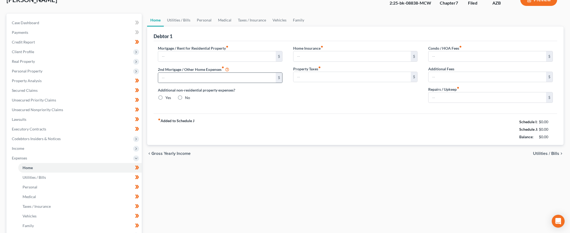
type input "1,350.00"
type input "0.00"
radio input "true"
type input "0.00"
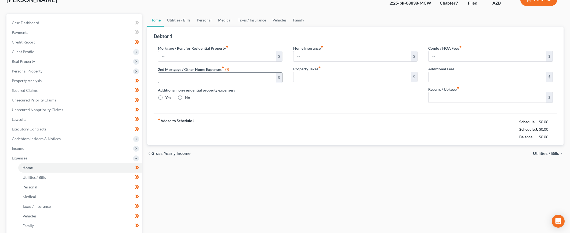
type input "0.00"
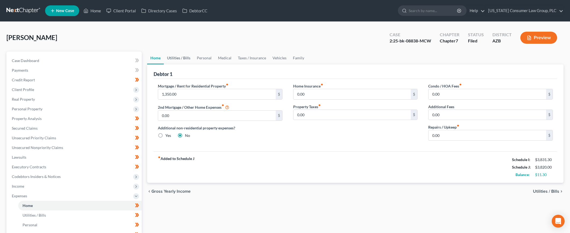
click at [174, 58] on link "Utilities / Bills" at bounding box center [179, 58] width 30 height 13
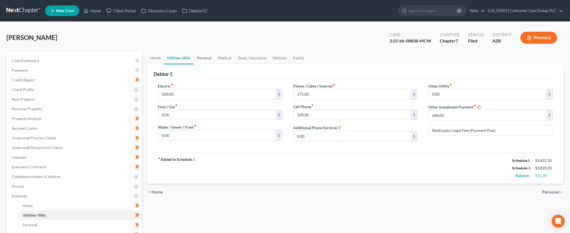
click at [203, 58] on link "Personal" at bounding box center [203, 58] width 21 height 13
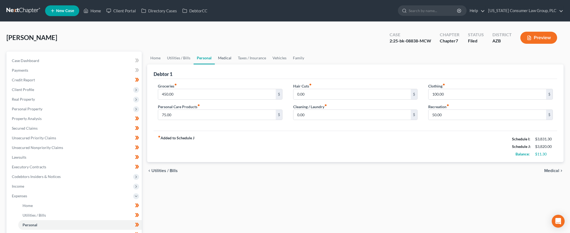
click at [227, 59] on link "Medical" at bounding box center [225, 58] width 20 height 13
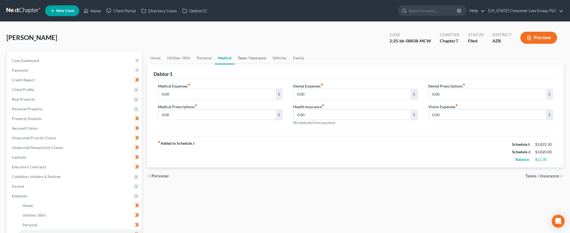
click at [248, 59] on link "Taxes / Insurance" at bounding box center [251, 58] width 35 height 13
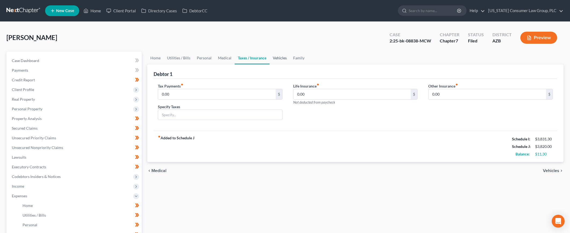
click at [281, 58] on link "Vehicles" at bounding box center [279, 58] width 20 height 13
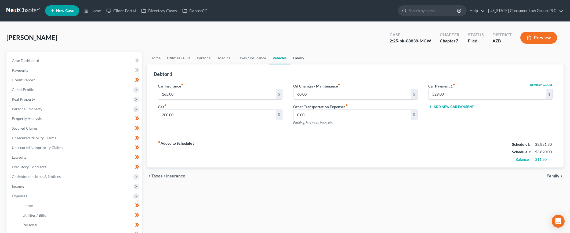
click at [298, 58] on link "Family" at bounding box center [298, 58] width 18 height 13
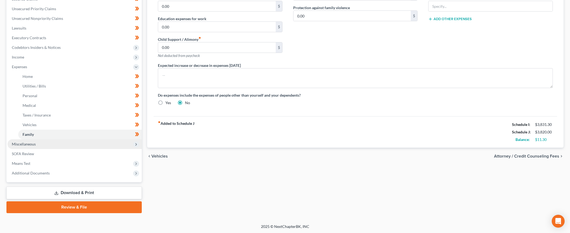
click at [43, 145] on span "Miscellaneous" at bounding box center [75, 144] width 134 height 10
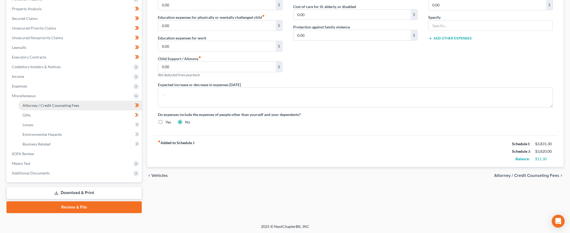
click at [53, 106] on span "Attorney / Credit Counseling Fees" at bounding box center [51, 105] width 57 height 5
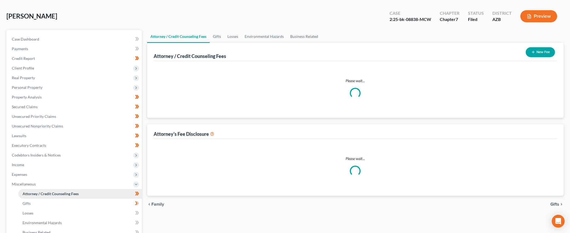
select select "6"
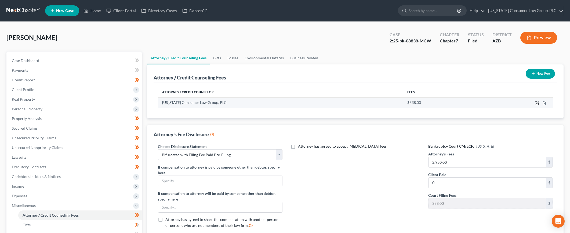
click at [537, 102] on icon "button" at bounding box center [536, 103] width 4 height 4
select select "3"
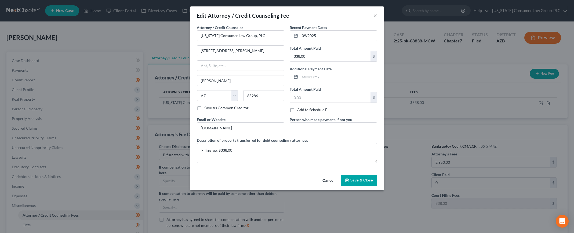
click at [347, 179] on polyline "button" at bounding box center [346, 179] width 1 height 1
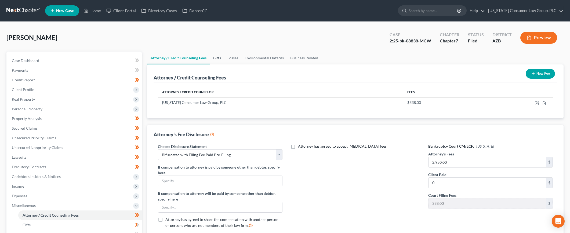
click at [216, 58] on link "Gifts" at bounding box center [217, 58] width 14 height 13
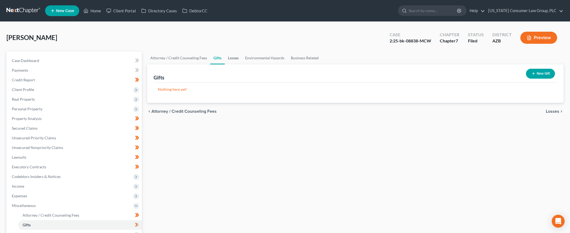
click at [232, 58] on link "Losses" at bounding box center [233, 58] width 17 height 13
click at [257, 58] on link "Environmental Hazards" at bounding box center [265, 58] width 46 height 13
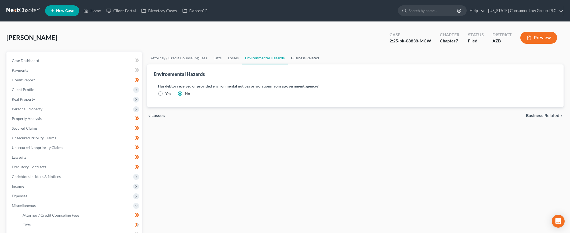
click at [306, 59] on link "Business Related" at bounding box center [305, 58] width 34 height 13
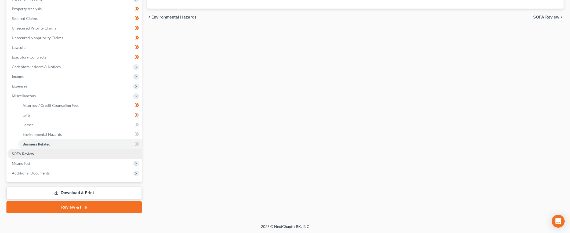
click at [40, 152] on link "SOFA Review" at bounding box center [75, 154] width 134 height 10
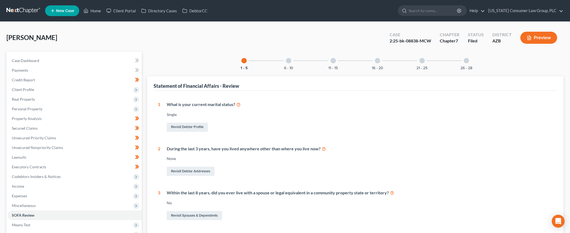
click at [289, 65] on div "6 - 10" at bounding box center [288, 61] width 18 height 18
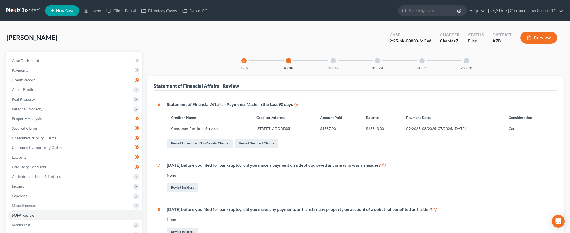
click at [333, 64] on div "11 - 15" at bounding box center [333, 61] width 18 height 18
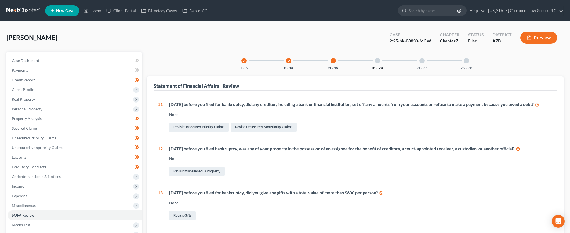
click at [374, 66] on button "16 - 20" at bounding box center [377, 68] width 11 height 4
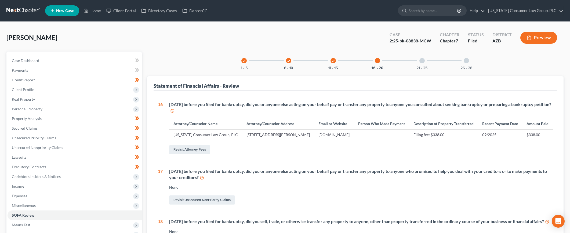
drag, startPoint x: 418, startPoint y: 63, endPoint x: 411, endPoint y: 69, distance: 9.3
click at [418, 63] on div "21 - 25" at bounding box center [422, 61] width 18 height 18
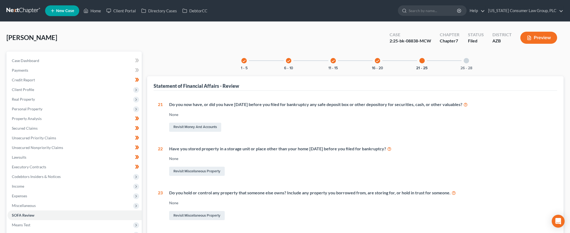
click at [465, 64] on div "26 - 28" at bounding box center [466, 61] width 18 height 18
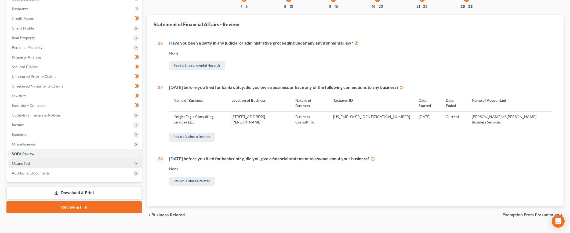
click at [35, 163] on span "Means Test" at bounding box center [75, 164] width 134 height 10
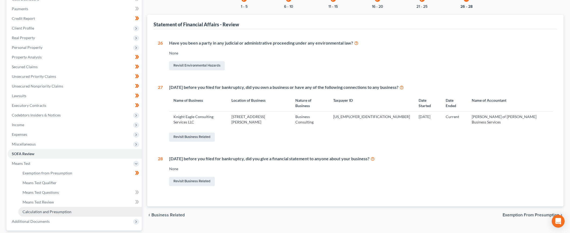
click at [36, 210] on span "Calculation and Presumption" at bounding box center [47, 211] width 49 height 5
